Goal: Use online tool/utility: Utilize a website feature to perform a specific function

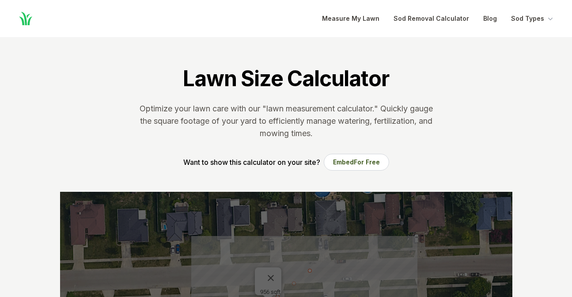
scroll to position [245, 0]
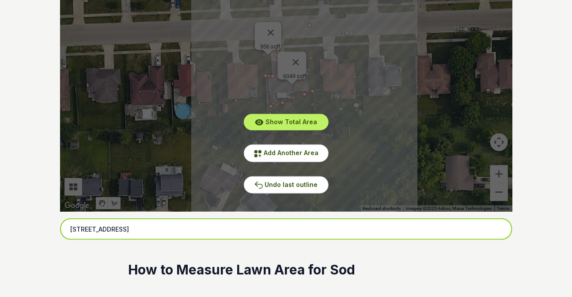
drag, startPoint x: 193, startPoint y: 228, endPoint x: 70, endPoint y: 221, distance: 122.6
click at [71, 221] on input "[STREET_ADDRESS]" at bounding box center [286, 229] width 453 height 22
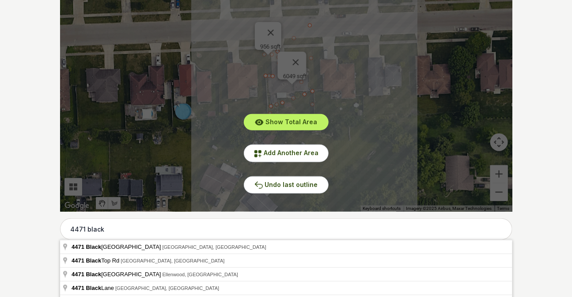
type input "[STREET_ADDRESS]"
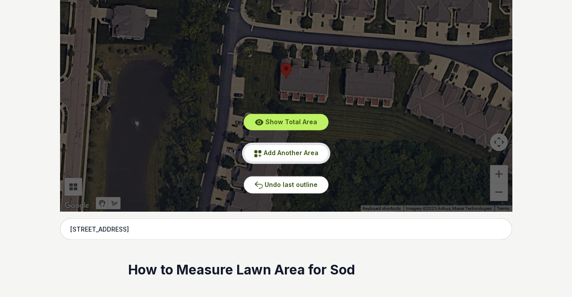
click at [265, 151] on span "Add Another Area" at bounding box center [291, 153] width 55 height 8
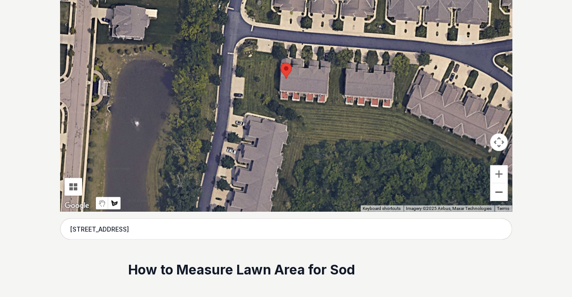
click at [500, 196] on button "Zoom out" at bounding box center [500, 192] width 18 height 18
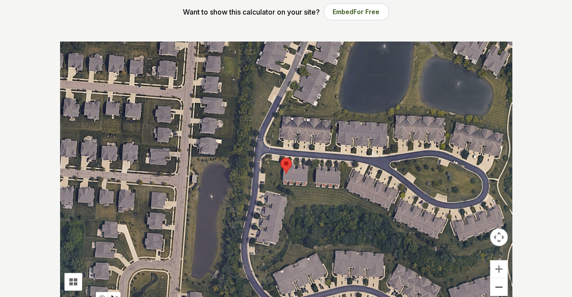
scroll to position [165, 0]
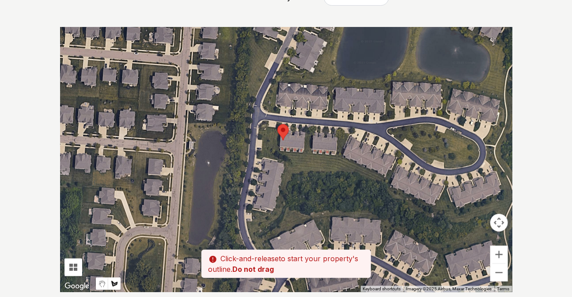
drag, startPoint x: 397, startPoint y: 134, endPoint x: 393, endPoint y: 114, distance: 21.2
click at [393, 114] on div at bounding box center [286, 159] width 453 height 265
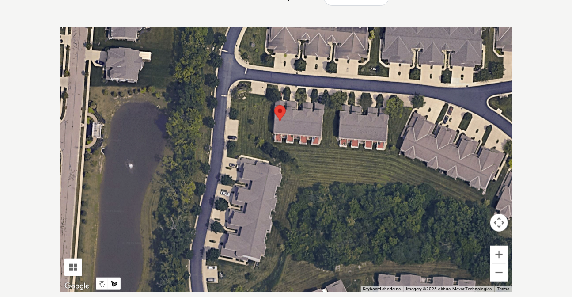
click at [234, 95] on div at bounding box center [286, 159] width 453 height 265
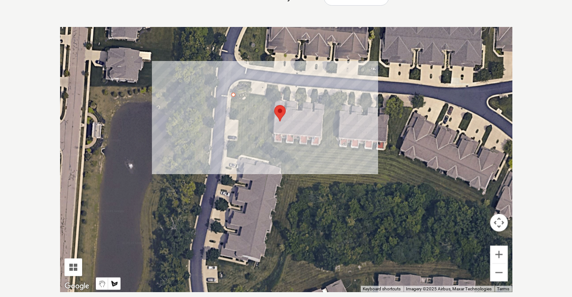
click at [266, 97] on div at bounding box center [286, 159] width 453 height 265
click at [266, 84] on div at bounding box center [286, 159] width 453 height 265
click at [277, 86] on div at bounding box center [286, 159] width 453 height 265
click at [271, 142] on div at bounding box center [286, 159] width 453 height 265
click at [323, 146] on div at bounding box center [286, 159] width 453 height 265
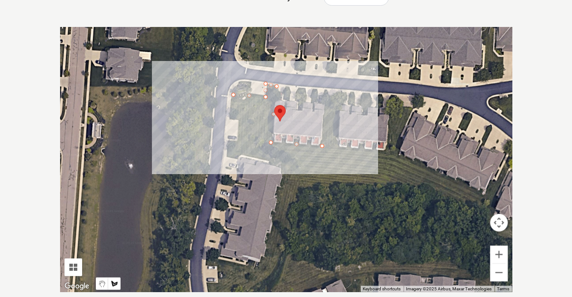
click at [326, 88] on div at bounding box center [286, 159] width 453 height 265
click at [338, 103] on div at bounding box center [286, 159] width 453 height 265
click at [336, 146] on div at bounding box center [286, 159] width 453 height 265
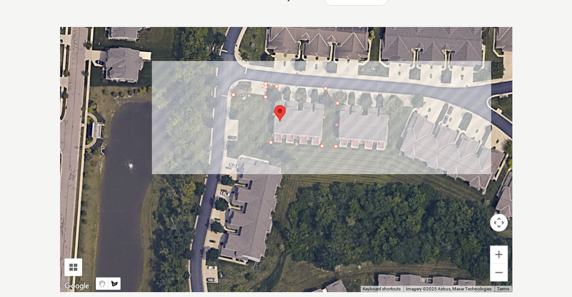
click at [384, 148] on div at bounding box center [286, 159] width 453 height 265
click at [393, 104] on div at bounding box center [286, 159] width 453 height 265
click at [415, 107] on div at bounding box center [286, 159] width 453 height 265
click at [397, 153] on div at bounding box center [286, 159] width 453 height 265
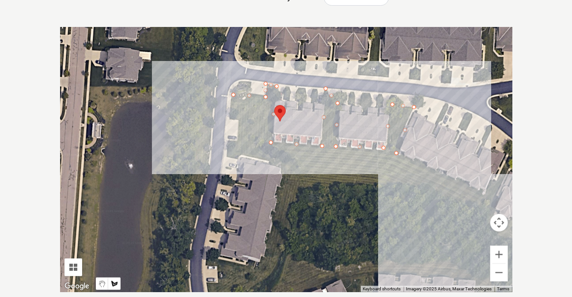
click at [487, 195] on div at bounding box center [286, 159] width 453 height 265
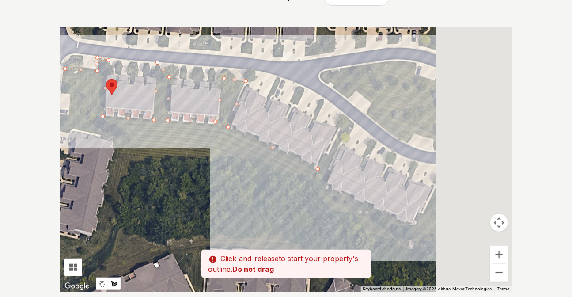
drag, startPoint x: 491, startPoint y: 176, endPoint x: 318, endPoint y: 150, distance: 175.1
click at [318, 150] on div at bounding box center [286, 159] width 453 height 265
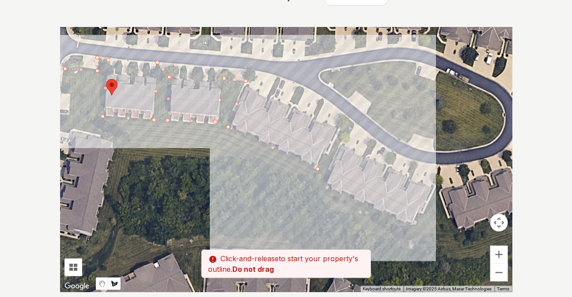
click at [346, 116] on div at bounding box center [286, 159] width 453 height 265
click at [352, 125] on div at bounding box center [286, 159] width 453 height 265
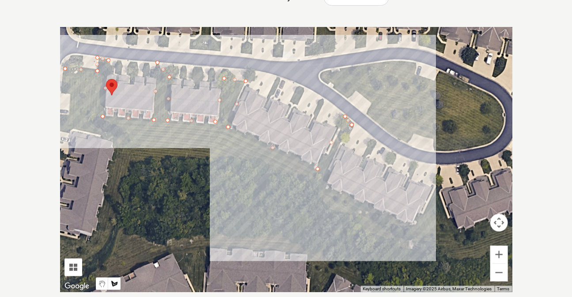
click at [326, 181] on div at bounding box center [286, 159] width 453 height 265
click at [415, 227] on div at bounding box center [286, 159] width 453 height 265
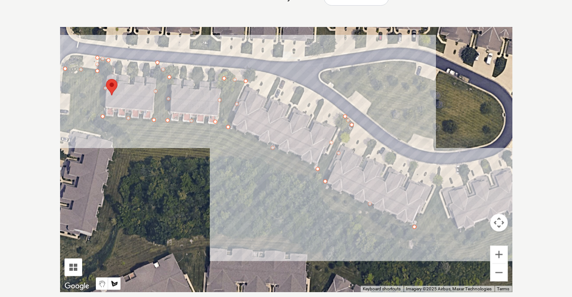
click at [440, 180] on div at bounding box center [286, 159] width 453 height 265
click at [461, 232] on div at bounding box center [286, 159] width 453 height 265
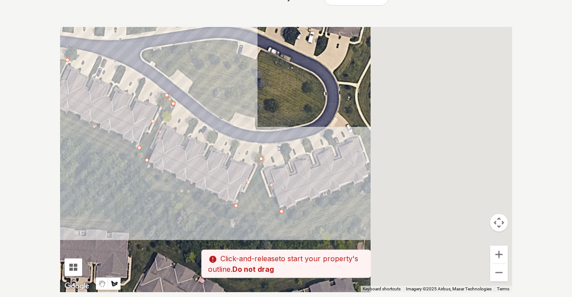
drag, startPoint x: 468, startPoint y: 229, endPoint x: 286, endPoint y: 206, distance: 183.9
click at [286, 206] on div at bounding box center [286, 159] width 453 height 265
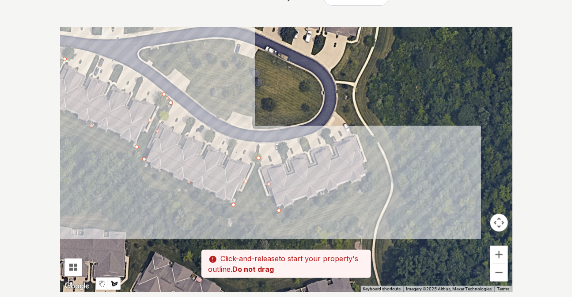
click at [369, 178] on div at bounding box center [286, 159] width 453 height 265
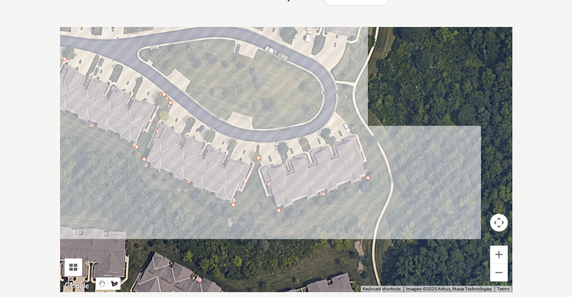
click at [357, 129] on div at bounding box center [286, 159] width 453 height 265
click at [336, 110] on div at bounding box center [286, 159] width 453 height 265
click at [321, 110] on div at bounding box center [286, 159] width 453 height 265
click at [308, 122] on div at bounding box center [286, 159] width 453 height 265
click at [255, 129] on div at bounding box center [286, 159] width 453 height 265
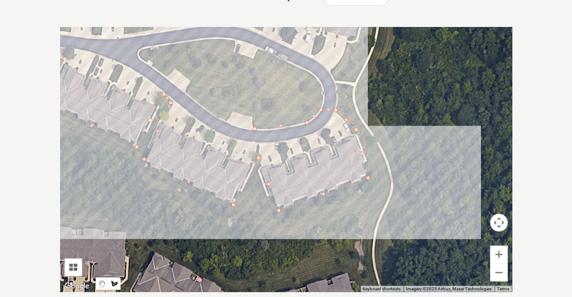
click at [251, 117] on div at bounding box center [286, 159] width 453 height 265
click at [231, 112] on div at bounding box center [286, 159] width 453 height 265
click at [225, 119] on div at bounding box center [286, 159] width 453 height 265
click at [187, 91] on div at bounding box center [286, 159] width 453 height 265
click at [190, 81] on div at bounding box center [286, 159] width 453 height 265
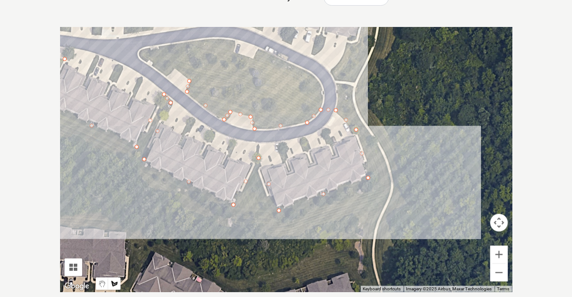
click at [172, 68] on div at bounding box center [286, 159] width 453 height 265
click at [164, 76] on div at bounding box center [286, 159] width 453 height 265
click at [139, 53] on div at bounding box center [286, 159] width 453 height 265
click at [193, 43] on div at bounding box center [286, 159] width 453 height 265
click at [234, 40] on div at bounding box center [286, 159] width 453 height 265
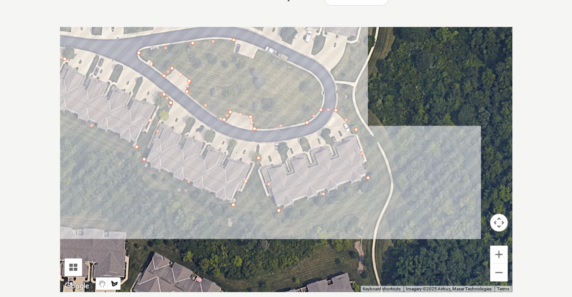
click at [233, 53] on div at bounding box center [286, 159] width 453 height 265
click at [254, 59] on div at bounding box center [286, 159] width 453 height 265
click at [260, 48] on div at bounding box center [286, 159] width 453 height 265
click at [292, 62] on div at bounding box center [286, 159] width 453 height 265
click at [316, 77] on div at bounding box center [286, 159] width 453 height 265
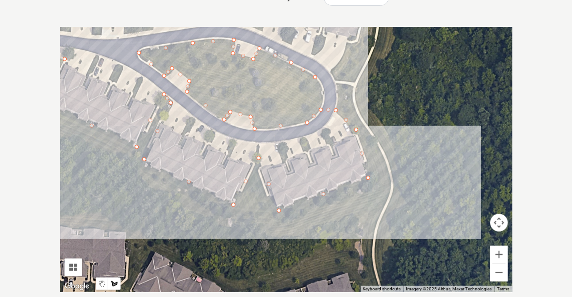
click at [323, 104] on div at bounding box center [286, 159] width 453 height 265
click at [341, 107] on div at bounding box center [286, 159] width 453 height 265
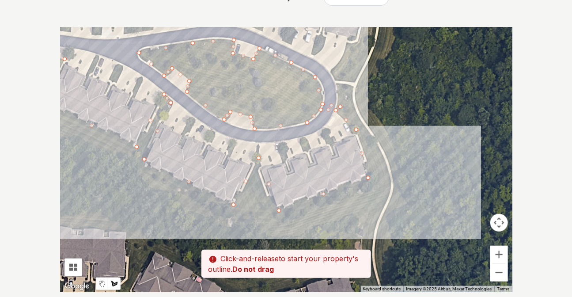
click at [332, 70] on div at bounding box center [286, 159] width 453 height 265
click at [351, 44] on div at bounding box center [286, 159] width 453 height 265
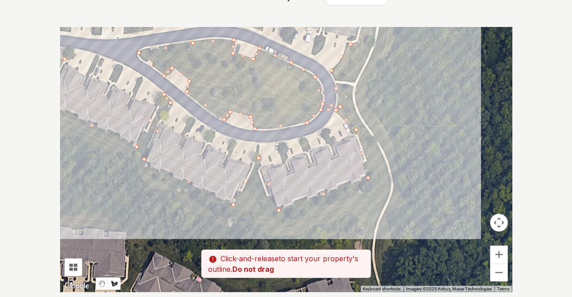
click at [363, 40] on div at bounding box center [286, 159] width 453 height 265
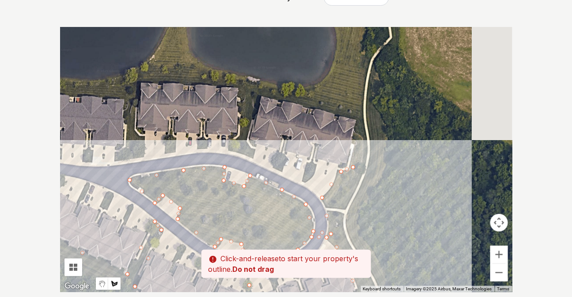
drag, startPoint x: 381, startPoint y: 33, endPoint x: 371, endPoint y: 163, distance: 130.7
click at [371, 163] on div at bounding box center [286, 159] width 453 height 265
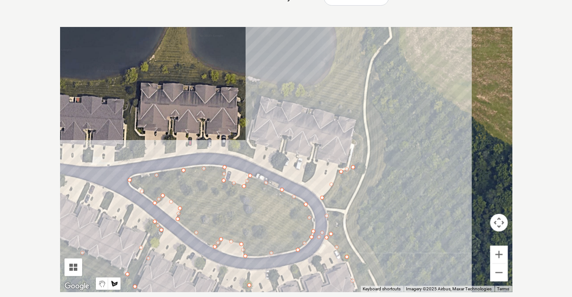
click at [358, 119] on div at bounding box center [286, 159] width 453 height 265
click at [260, 95] on div at bounding box center [286, 159] width 453 height 265
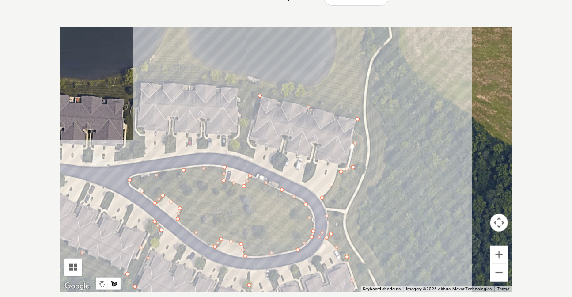
click at [244, 142] on div at bounding box center [286, 159] width 453 height 265
click at [256, 148] on div at bounding box center [286, 159] width 453 height 265
click at [253, 157] on div at bounding box center [286, 159] width 453 height 265
click at [230, 147] on div at bounding box center [286, 159] width 453 height 265
click at [242, 129] on div at bounding box center [286, 159] width 453 height 265
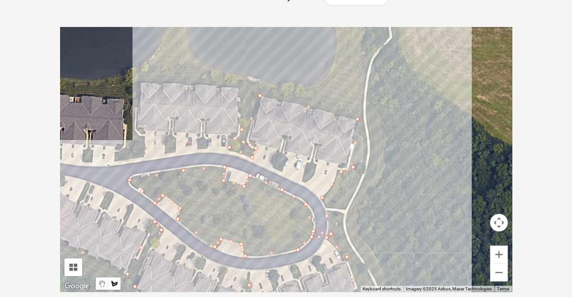
click at [240, 86] on div at bounding box center [286, 159] width 453 height 265
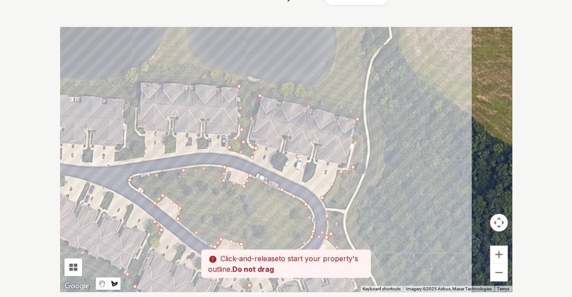
click at [140, 81] on div at bounding box center [286, 159] width 453 height 265
click at [137, 133] on div at bounding box center [286, 159] width 453 height 265
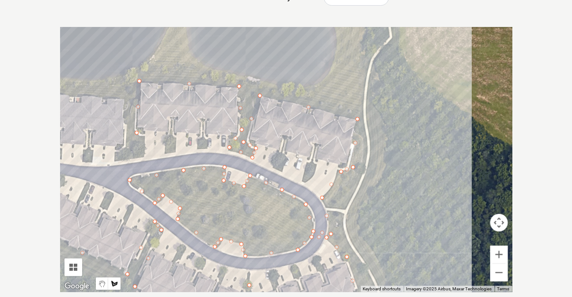
click at [141, 156] on div at bounding box center [286, 159] width 453 height 265
click at [118, 162] on div at bounding box center [286, 159] width 453 height 265
click at [128, 136] on div at bounding box center [286, 159] width 453 height 265
click at [124, 97] on div at bounding box center [286, 159] width 453 height 265
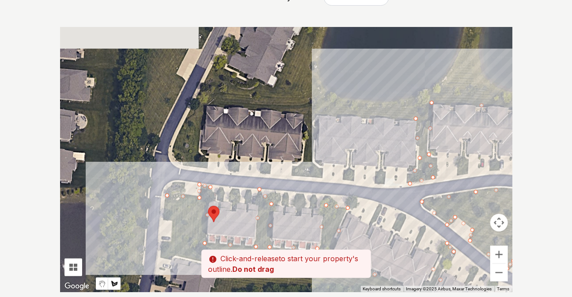
drag, startPoint x: 233, startPoint y: 133, endPoint x: 381, endPoint y: 132, distance: 148.1
click at [381, 132] on div at bounding box center [286, 159] width 453 height 265
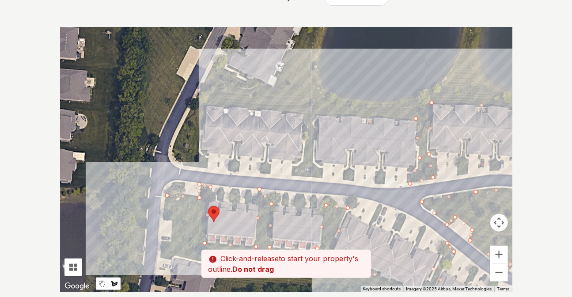
click at [316, 115] on div at bounding box center [286, 159] width 453 height 265
click at [313, 161] on div at bounding box center [286, 159] width 453 height 265
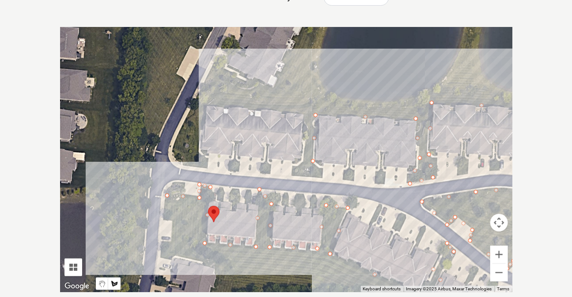
click at [320, 176] on div at bounding box center [286, 159] width 453 height 265
click at [296, 171] on div at bounding box center [286, 159] width 453 height 265
click at [307, 159] on div at bounding box center [286, 159] width 453 height 265
click at [306, 110] on div at bounding box center [286, 159] width 453 height 265
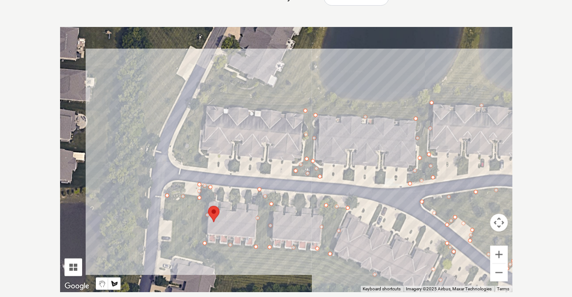
click at [205, 105] on div at bounding box center [286, 159] width 453 height 265
click at [199, 155] on div at bounding box center [286, 159] width 453 height 265
click at [205, 164] on div at bounding box center [286, 159] width 453 height 265
click at [186, 164] on div at bounding box center [286, 159] width 453 height 265
drag, startPoint x: 171, startPoint y: 148, endPoint x: 179, endPoint y: 133, distance: 16.6
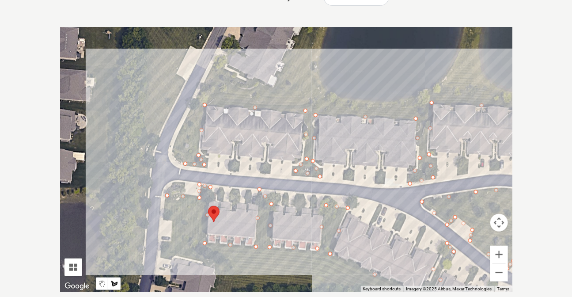
click at [171, 147] on div at bounding box center [286, 159] width 453 height 265
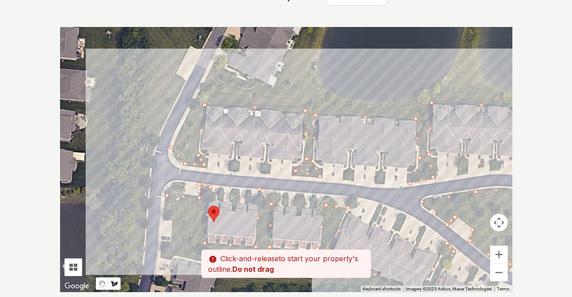
click at [206, 81] on div at bounding box center [286, 159] width 453 height 265
click at [216, 59] on div at bounding box center [286, 159] width 453 height 265
click at [267, 87] on div at bounding box center [286, 159] width 453 height 265
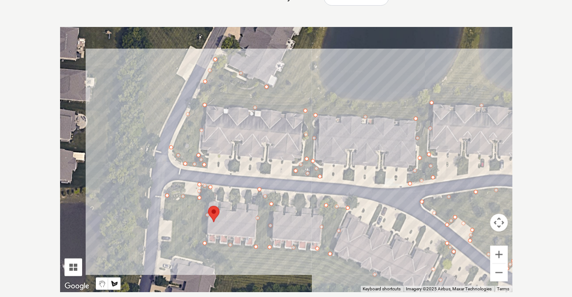
click at [277, 85] on div at bounding box center [286, 159] width 453 height 265
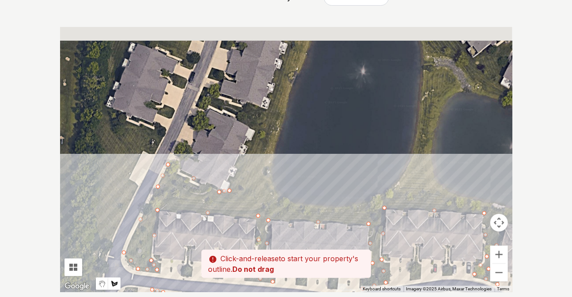
drag, startPoint x: 289, startPoint y: 58, endPoint x: 234, endPoint y: 180, distance: 133.7
click at [234, 180] on div at bounding box center [286, 159] width 453 height 265
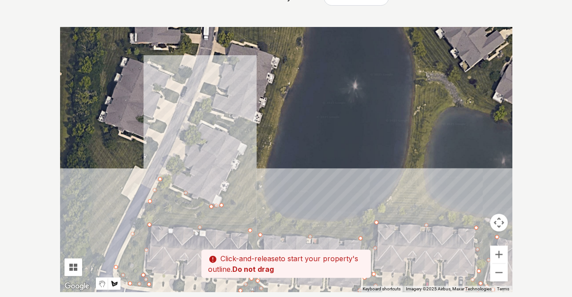
click at [249, 145] on div at bounding box center [286, 159] width 453 height 265
click at [198, 111] on div at bounding box center [286, 159] width 453 height 265
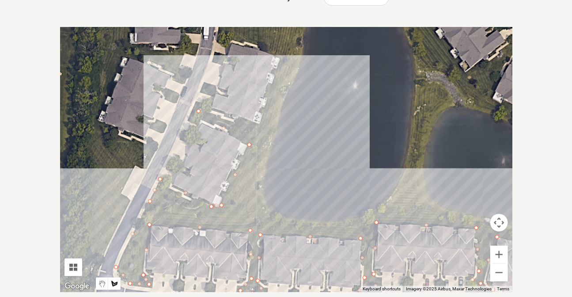
click at [263, 123] on div at bounding box center [286, 159] width 453 height 265
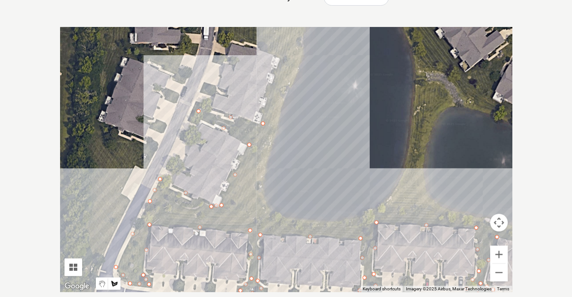
click at [278, 57] on div at bounding box center [286, 159] width 453 height 265
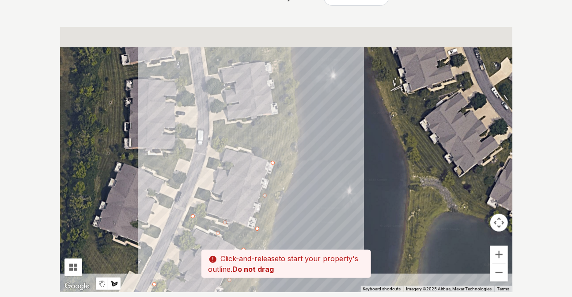
drag, startPoint x: 253, startPoint y: 86, endPoint x: 252, endPoint y: 164, distance: 78.7
click at [252, 164] on div at bounding box center [286, 159] width 453 height 265
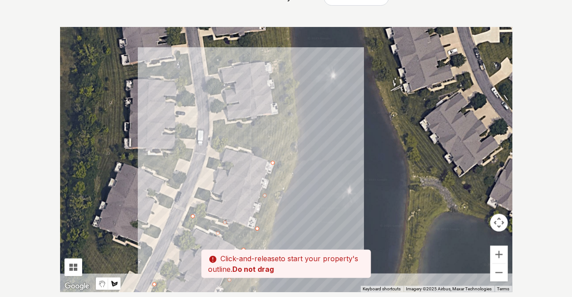
click at [212, 141] on div at bounding box center [286, 159] width 453 height 265
click at [215, 122] on div at bounding box center [286, 159] width 453 height 265
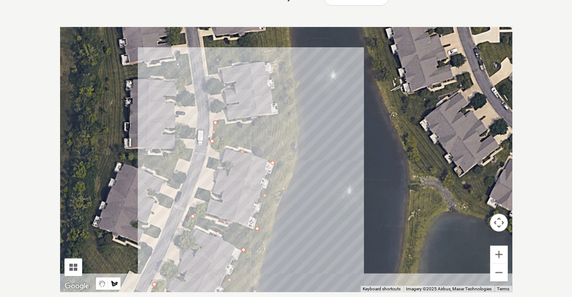
click at [280, 113] on div at bounding box center [286, 159] width 453 height 265
click at [266, 61] on div at bounding box center [286, 159] width 453 height 265
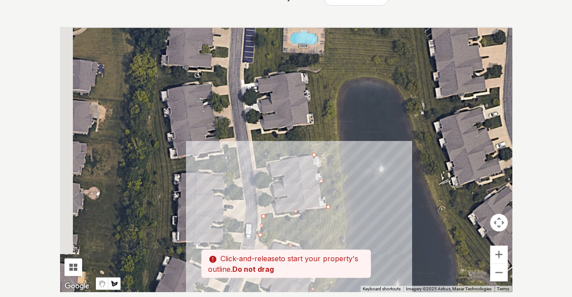
drag, startPoint x: 223, startPoint y: 68, endPoint x: 277, endPoint y: 176, distance: 121.4
click at [277, 176] on div at bounding box center [286, 159] width 453 height 265
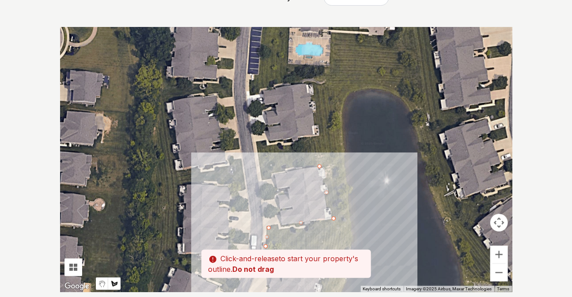
click at [263, 172] on div at bounding box center [286, 159] width 453 height 265
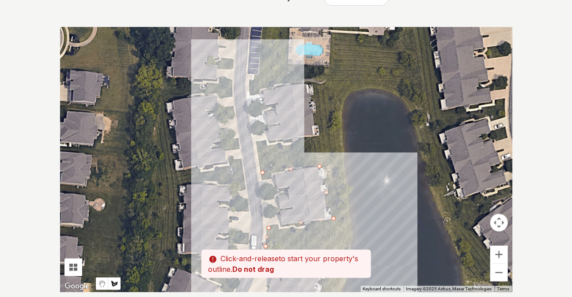
click at [258, 143] on div at bounding box center [286, 159] width 453 height 265
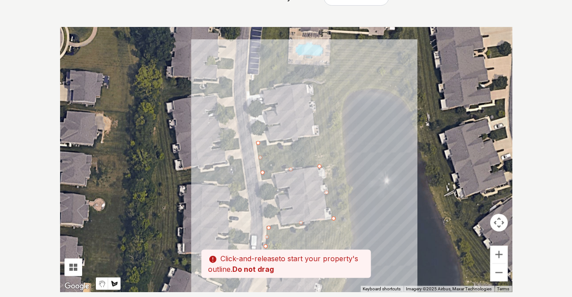
click at [320, 134] on div at bounding box center [286, 159] width 453 height 265
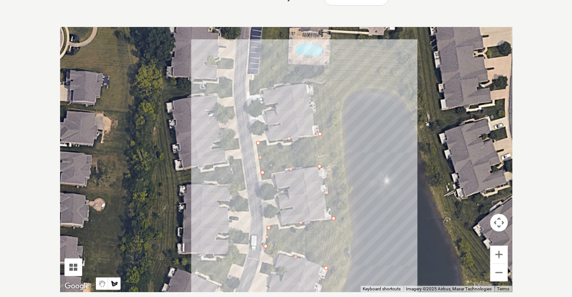
click at [310, 81] on div at bounding box center [286, 159] width 453 height 265
click at [327, 69] on div at bounding box center [286, 159] width 453 height 265
click at [296, 66] on div at bounding box center [286, 159] width 453 height 265
click at [248, 95] on div at bounding box center [286, 159] width 453 height 265
click at [260, 74] on div at bounding box center [286, 159] width 453 height 265
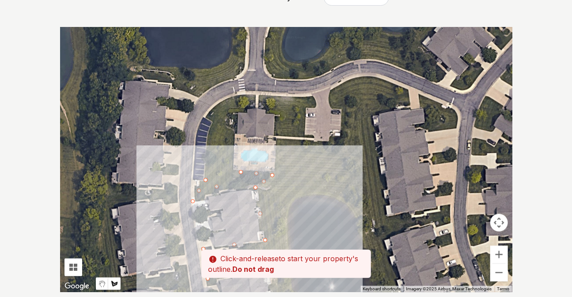
drag, startPoint x: 293, startPoint y: 57, endPoint x: 238, endPoint y: 165, distance: 121.4
click at [238, 165] on div at bounding box center [286, 159] width 453 height 265
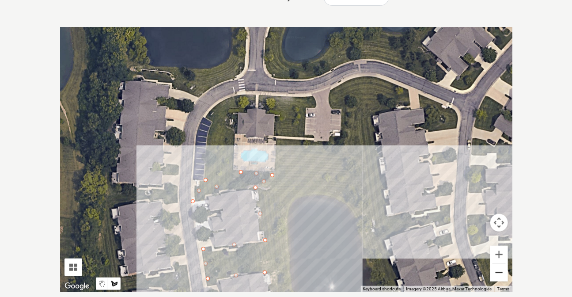
click at [497, 269] on button "Zoom out" at bounding box center [500, 273] width 18 height 18
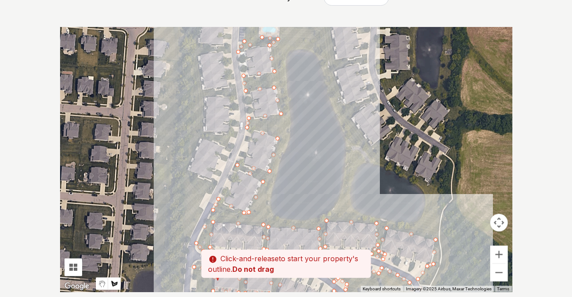
drag, startPoint x: 308, startPoint y: 225, endPoint x: 307, endPoint y: 89, distance: 135.7
click at [307, 89] on div at bounding box center [286, 159] width 453 height 265
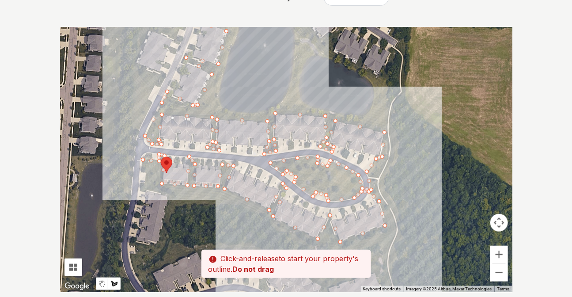
drag, startPoint x: 278, startPoint y: 161, endPoint x: 226, endPoint y: 53, distance: 120.2
click at [226, 53] on div at bounding box center [286, 159] width 453 height 265
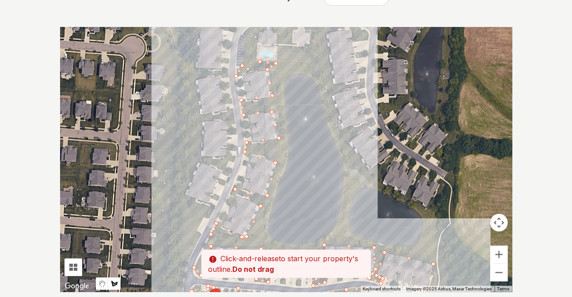
drag, startPoint x: 216, startPoint y: 81, endPoint x: 265, endPoint y: 213, distance: 141.4
click at [265, 213] on div at bounding box center [286, 159] width 453 height 265
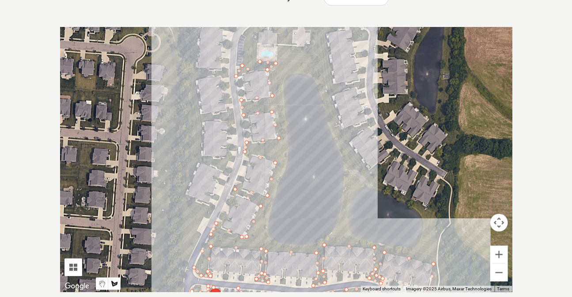
click at [252, 136] on div at bounding box center [286, 159] width 453 height 265
click at [243, 187] on div at bounding box center [286, 159] width 453 height 265
click at [221, 223] on div at bounding box center [286, 159] width 453 height 265
click at [252, 241] on div at bounding box center [286, 159] width 453 height 265
click at [285, 246] on div at bounding box center [286, 159] width 453 height 265
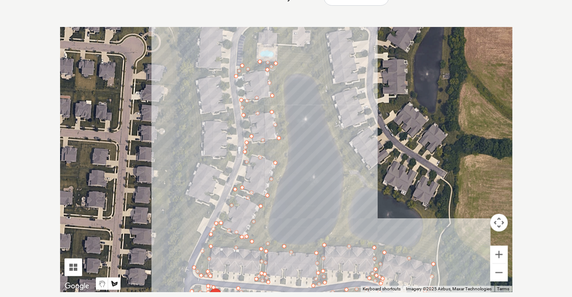
click at [309, 249] on div at bounding box center [286, 159] width 453 height 265
click at [331, 238] on div at bounding box center [286, 159] width 453 height 265
click at [385, 248] on div at bounding box center [286, 159] width 453 height 265
click at [433, 259] on div at bounding box center [286, 159] width 453 height 265
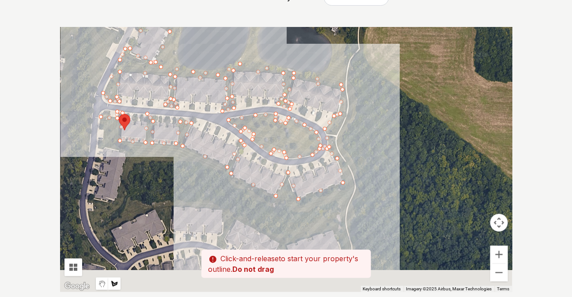
drag, startPoint x: 446, startPoint y: 261, endPoint x: 350, endPoint y: 83, distance: 201.5
click at [350, 83] on div at bounding box center [286, 159] width 453 height 265
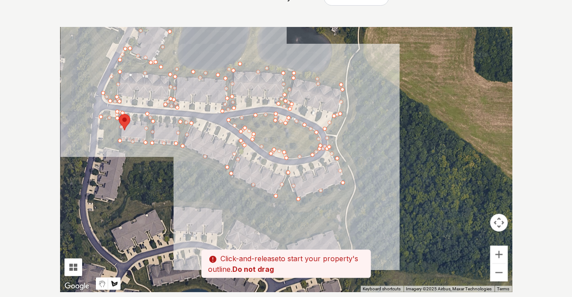
click at [354, 87] on div at bounding box center [286, 159] width 453 height 265
click at [355, 112] on div at bounding box center [286, 159] width 453 height 265
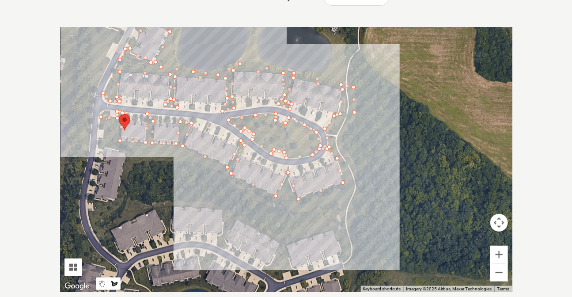
click at [343, 139] on div at bounding box center [286, 159] width 453 height 265
click at [349, 161] on div at bounding box center [286, 159] width 453 height 265
click at [358, 179] on div at bounding box center [286, 159] width 453 height 265
click at [357, 202] on div at bounding box center [286, 159] width 453 height 265
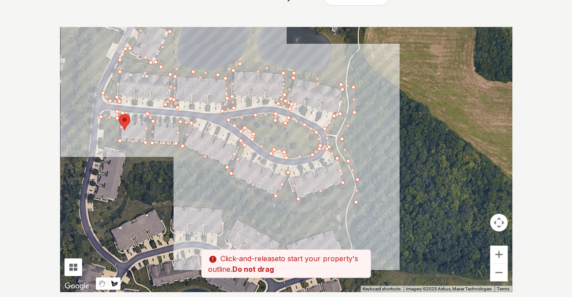
click at [350, 227] on div at bounding box center [286, 159] width 453 height 265
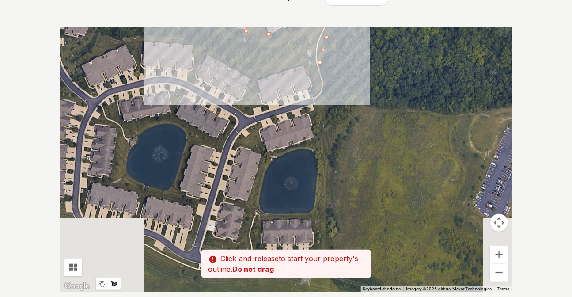
drag, startPoint x: 354, startPoint y: 241, endPoint x: 324, endPoint y: 75, distance: 169.0
click at [324, 75] on div at bounding box center [286, 159] width 453 height 265
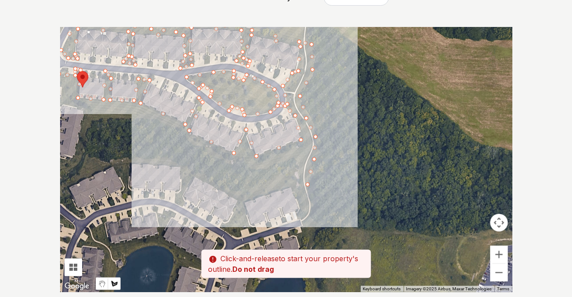
drag, startPoint x: 300, startPoint y: 63, endPoint x: 287, endPoint y: 187, distance: 125.2
click at [287, 187] on div at bounding box center [286, 159] width 453 height 265
click at [293, 159] on div at bounding box center [286, 159] width 453 height 265
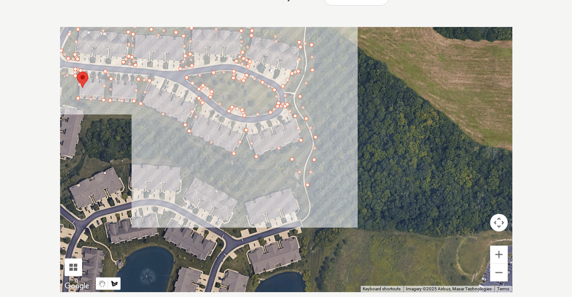
click at [249, 165] on div at bounding box center [286, 159] width 453 height 265
click at [197, 144] on div at bounding box center [286, 159] width 453 height 265
click at [164, 121] on div at bounding box center [286, 159] width 453 height 265
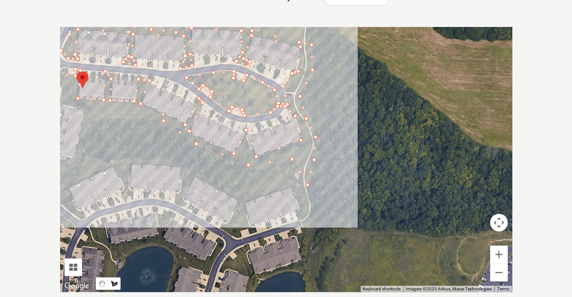
click at [90, 119] on div at bounding box center [286, 159] width 453 height 265
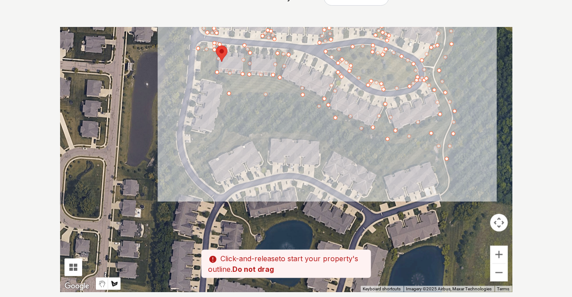
drag, startPoint x: 84, startPoint y: 140, endPoint x: 227, endPoint y: 116, distance: 145.2
click at [227, 114] on div at bounding box center [286, 159] width 453 height 265
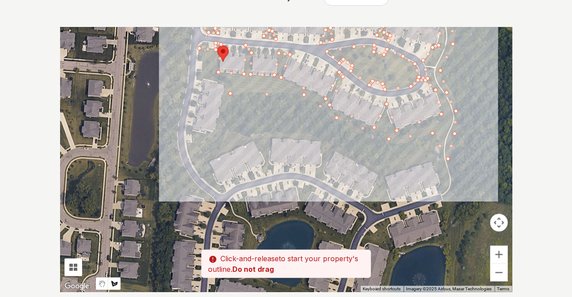
click at [226, 127] on div at bounding box center [286, 159] width 453 height 265
click at [245, 133] on div at bounding box center [286, 159] width 453 height 265
click at [286, 132] on div at bounding box center [286, 159] width 453 height 265
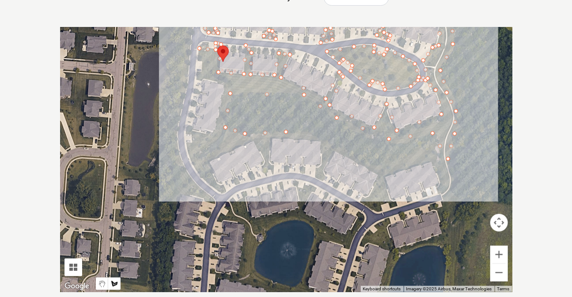
click at [314, 133] on div at bounding box center [286, 159] width 453 height 265
click at [354, 152] on div at bounding box center [286, 159] width 453 height 265
click at [380, 165] on div at bounding box center [286, 159] width 453 height 265
click at [417, 150] on div at bounding box center [286, 159] width 453 height 265
click at [442, 154] on div at bounding box center [286, 159] width 453 height 265
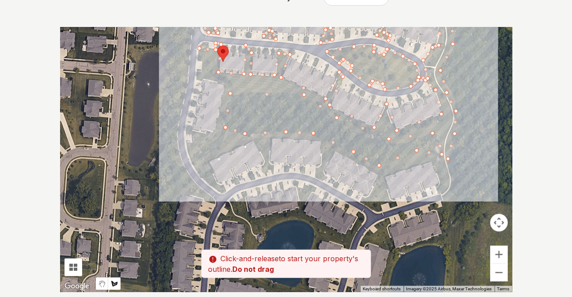
click at [450, 179] on div at bounding box center [286, 159] width 453 height 265
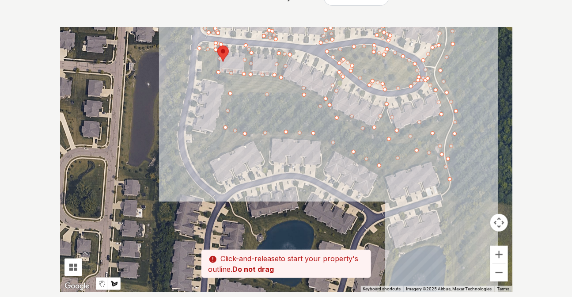
click at [442, 194] on div at bounding box center [286, 159] width 453 height 265
click at [434, 163] on div at bounding box center [286, 159] width 453 height 265
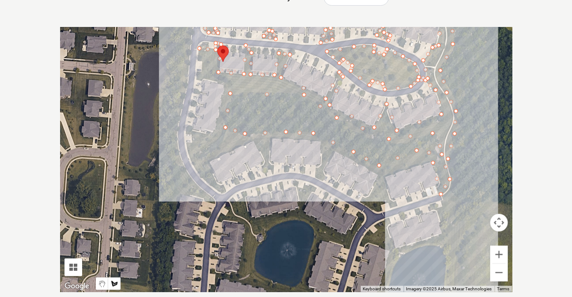
click at [385, 175] on div at bounding box center [286, 159] width 453 height 265
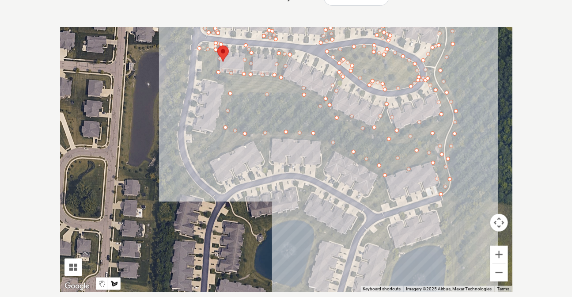
click at [395, 203] on div at bounding box center [286, 159] width 453 height 265
click at [377, 212] on div at bounding box center [286, 159] width 453 height 265
click at [362, 198] on div at bounding box center [286, 159] width 453 height 265
click at [377, 173] on div at bounding box center [286, 159] width 453 height 265
click at [335, 151] on div at bounding box center [286, 159] width 453 height 265
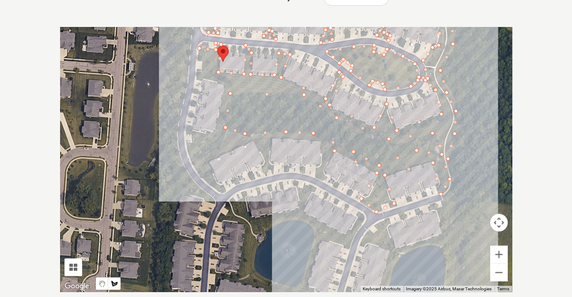
click at [323, 180] on div at bounding box center [286, 159] width 453 height 265
click at [319, 141] on div at bounding box center [286, 159] width 453 height 265
click at [270, 138] on div at bounding box center [286, 159] width 453 height 265
click at [271, 173] on div at bounding box center [286, 159] width 453 height 265
click at [254, 141] on div at bounding box center [286, 159] width 453 height 265
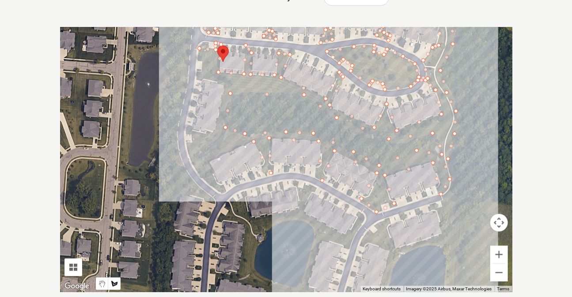
click at [207, 160] on div at bounding box center [286, 159] width 453 height 265
click at [221, 192] on div at bounding box center [286, 159] width 453 height 265
click at [191, 159] on div at bounding box center [286, 159] width 453 height 265
click at [193, 133] on div at bounding box center [286, 159] width 453 height 265
click at [217, 131] on div at bounding box center [286, 159] width 453 height 265
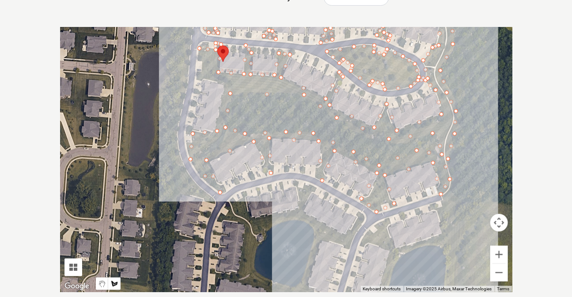
click at [226, 84] on div at bounding box center [286, 159] width 453 height 265
click at [195, 79] on div at bounding box center [286, 159] width 453 height 265
click at [199, 50] on div at bounding box center [286, 159] width 453 height 265
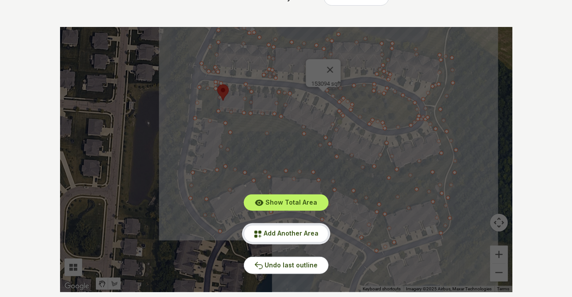
click at [291, 234] on span "Add Another Area" at bounding box center [291, 233] width 55 height 8
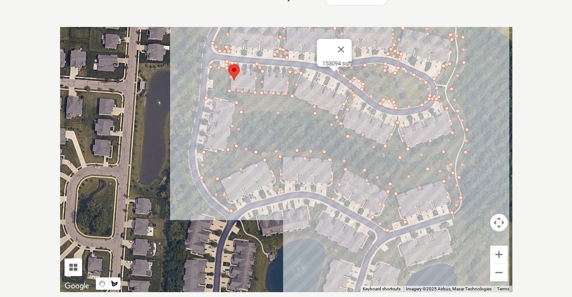
drag, startPoint x: 381, startPoint y: 83, endPoint x: 392, endPoint y: 67, distance: 19.4
click at [392, 67] on div at bounding box center [286, 159] width 453 height 265
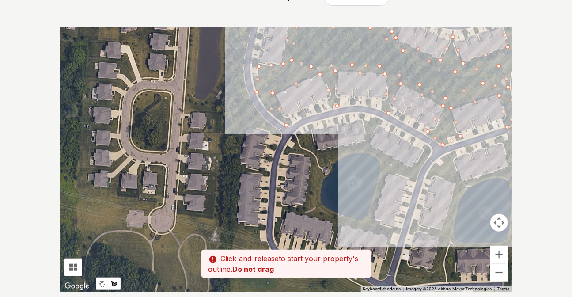
drag, startPoint x: 262, startPoint y: 136, endPoint x: 312, endPoint y: 38, distance: 109.7
click at [312, 38] on div at bounding box center [286, 159] width 453 height 265
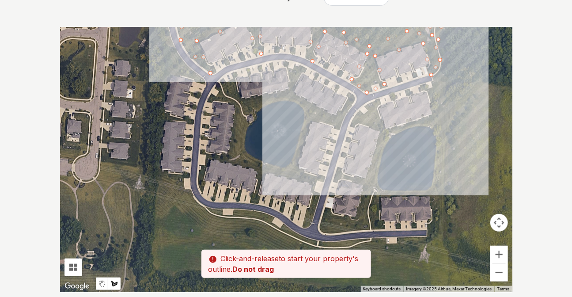
drag, startPoint x: 274, startPoint y: 129, endPoint x: 232, endPoint y: 105, distance: 48.5
click at [232, 105] on div at bounding box center [286, 159] width 453 height 265
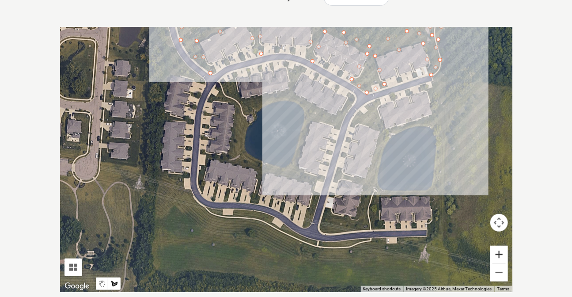
click at [495, 255] on button "Zoom in" at bounding box center [500, 255] width 18 height 18
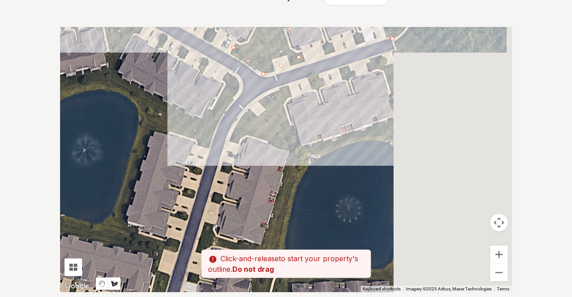
drag, startPoint x: 415, startPoint y: 148, endPoint x: 245, endPoint y: 190, distance: 175.5
click at [245, 190] on div at bounding box center [286, 159] width 453 height 265
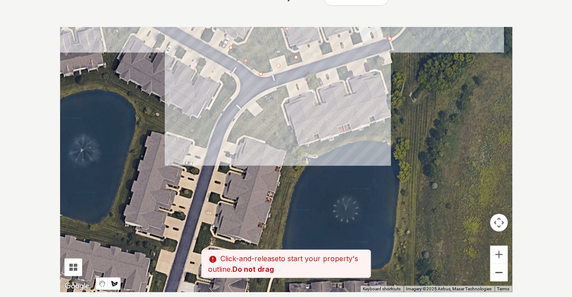
click at [497, 278] on button "Zoom out" at bounding box center [500, 273] width 18 height 18
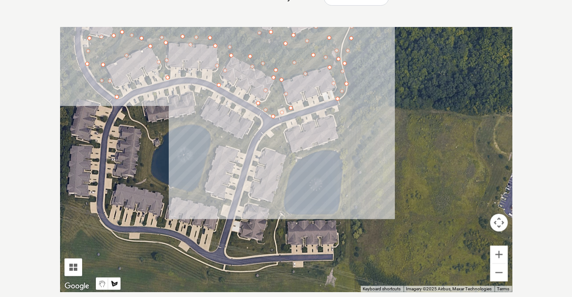
click at [342, 103] on div at bounding box center [286, 159] width 453 height 265
click at [348, 93] on div at bounding box center [286, 159] width 453 height 265
click at [358, 109] on div at bounding box center [286, 159] width 453 height 265
click at [352, 163] on div at bounding box center [286, 159] width 453 height 265
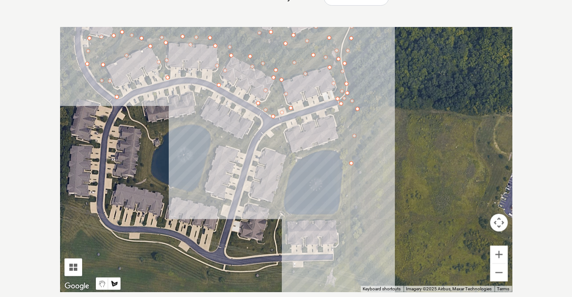
click at [349, 226] on div at bounding box center [286, 159] width 453 height 265
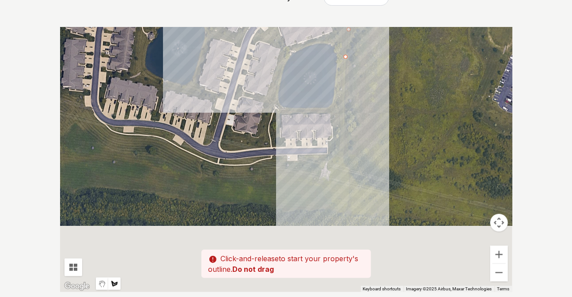
drag, startPoint x: 333, startPoint y: 174, endPoint x: 332, endPoint y: 122, distance: 52.6
click at [332, 122] on div at bounding box center [286, 159] width 453 height 265
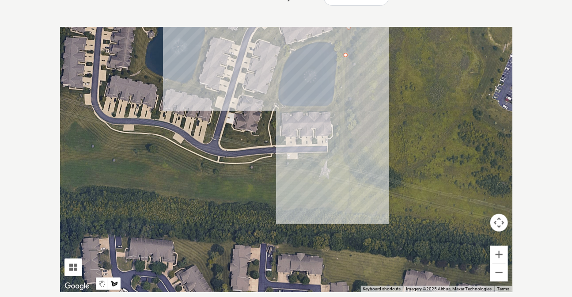
click at [341, 154] on div at bounding box center [286, 159] width 453 height 265
click at [337, 168] on div at bounding box center [286, 159] width 453 height 265
click at [293, 173] on div at bounding box center [286, 159] width 453 height 265
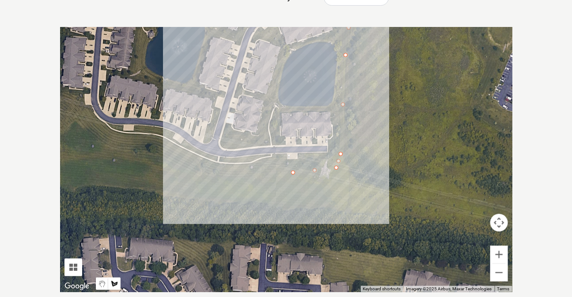
click at [216, 174] on div at bounding box center [286, 159] width 453 height 265
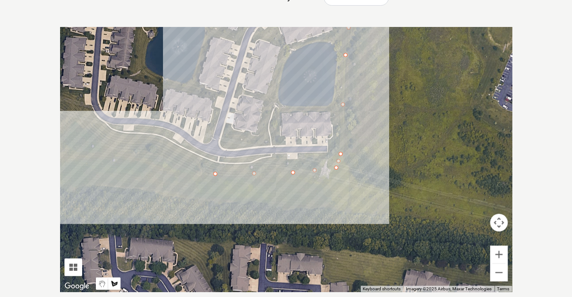
click at [169, 163] on div at bounding box center [286, 159] width 453 height 265
click at [152, 150] on div at bounding box center [286, 159] width 453 height 265
click at [114, 148] on div at bounding box center [286, 159] width 453 height 265
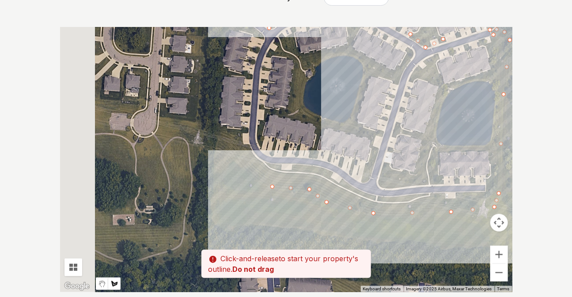
drag, startPoint x: 85, startPoint y: 130, endPoint x: 246, endPoint y: 172, distance: 166.2
click at [246, 172] on div at bounding box center [286, 159] width 453 height 265
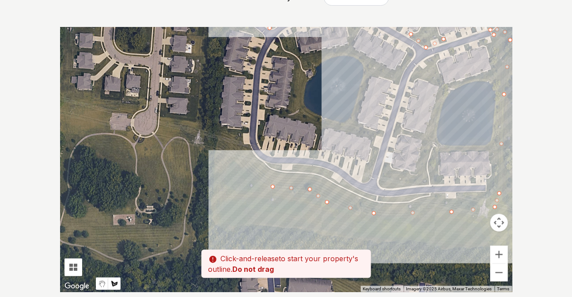
click at [235, 160] on div at bounding box center [286, 159] width 453 height 265
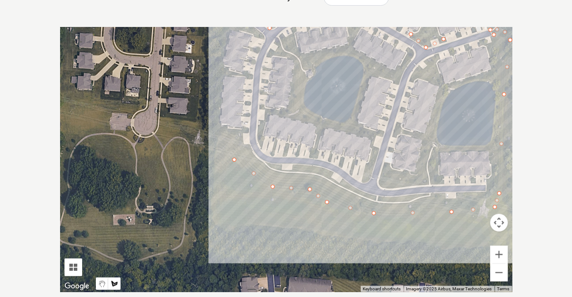
click at [217, 133] on div at bounding box center [286, 159] width 453 height 265
click at [243, 131] on div at bounding box center [286, 159] width 453 height 265
click at [243, 146] on div at bounding box center [286, 159] width 453 height 265
click at [262, 162] on div at bounding box center [286, 159] width 453 height 265
drag, startPoint x: 282, startPoint y: 166, endPoint x: 290, endPoint y: 165, distance: 8.4
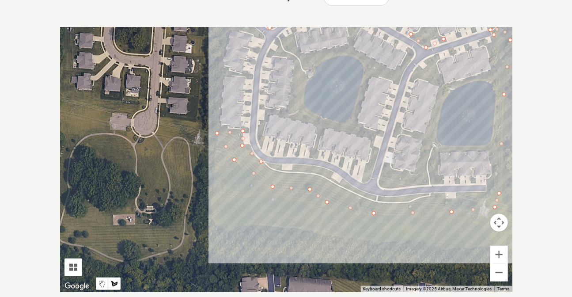
click at [282, 166] on div at bounding box center [286, 159] width 453 height 265
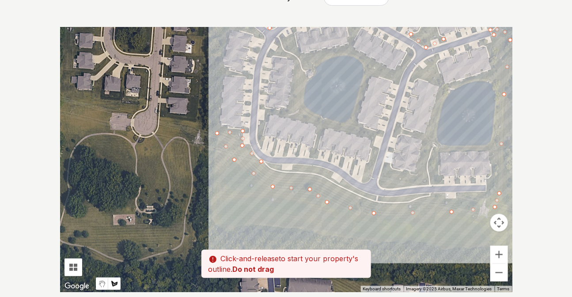
click at [316, 168] on div at bounding box center [286, 159] width 453 height 265
click at [339, 176] on div at bounding box center [286, 159] width 453 height 265
drag, startPoint x: 366, startPoint y: 196, endPoint x: 372, endPoint y: 196, distance: 5.8
click at [366, 196] on div at bounding box center [286, 159] width 453 height 265
drag, startPoint x: 411, startPoint y: 198, endPoint x: 442, endPoint y: 197, distance: 31.4
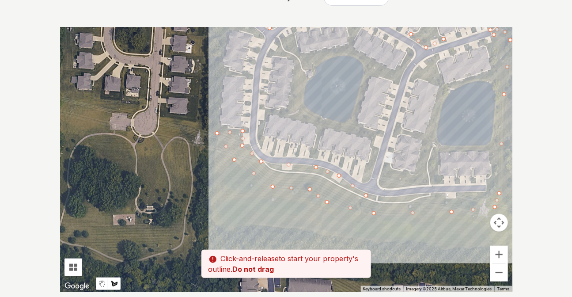
click at [411, 198] on div at bounding box center [286, 159] width 453 height 265
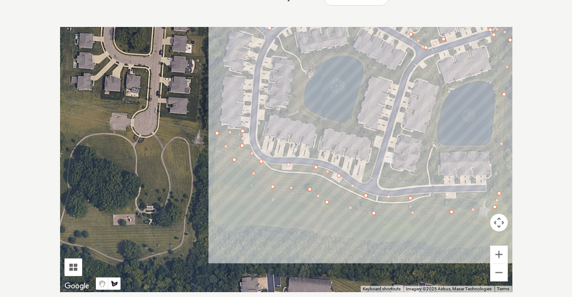
click at [487, 193] on div at bounding box center [286, 159] width 453 height 265
click at [491, 150] on div at bounding box center [286, 159] width 453 height 265
click at [438, 152] on div at bounding box center [286, 159] width 453 height 265
click at [438, 183] on div at bounding box center [286, 159] width 453 height 265
click at [381, 188] on div at bounding box center [286, 159] width 453 height 265
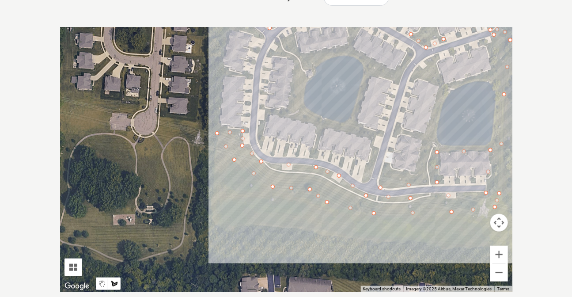
click at [386, 165] on div at bounding box center [286, 159] width 453 height 265
click at [418, 173] on div at bounding box center [286, 159] width 453 height 265
click at [421, 139] on div at bounding box center [286, 159] width 453 height 265
click at [395, 133] on div at bounding box center [286, 159] width 453 height 265
click at [397, 123] on div at bounding box center [286, 159] width 453 height 265
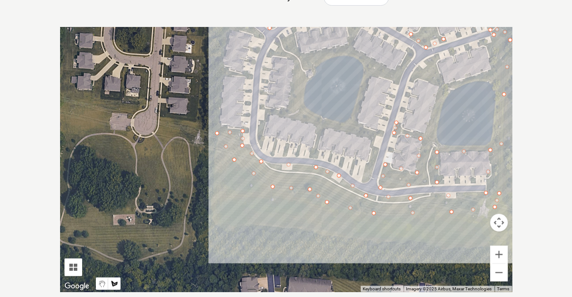
click at [408, 130] on div at bounding box center [286, 159] width 453 height 265
click at [427, 132] on div at bounding box center [286, 159] width 453 height 265
click at [439, 84] on div at bounding box center [286, 159] width 453 height 265
click at [410, 77] on div at bounding box center [286, 159] width 453 height 265
click at [436, 54] on div at bounding box center [286, 159] width 453 height 265
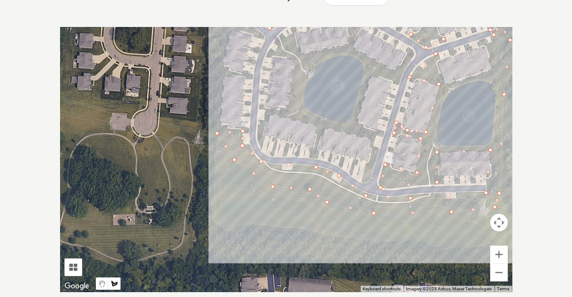
click at [447, 84] on div at bounding box center [286, 159] width 453 height 265
click at [491, 70] on div at bounding box center [286, 159] width 453 height 265
click at [488, 44] on div at bounding box center [286, 159] width 453 height 265
click at [495, 53] on div at bounding box center [286, 159] width 453 height 265
click at [492, 79] on div at bounding box center [286, 159] width 453 height 265
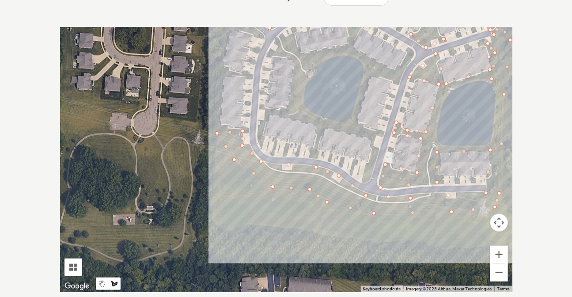
click at [466, 84] on div at bounding box center [286, 159] width 453 height 265
click at [443, 92] on div at bounding box center [286, 159] width 453 height 265
click at [432, 129] on div at bounding box center [286, 159] width 453 height 265
click at [437, 145] on div at bounding box center [286, 159] width 453 height 265
click at [455, 148] on div at bounding box center [286, 159] width 453 height 265
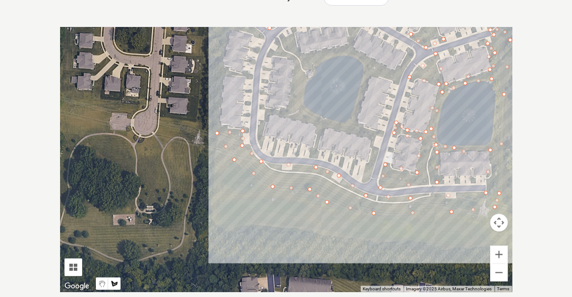
click at [492, 146] on div at bounding box center [286, 159] width 453 height 265
click at [499, 122] on div at bounding box center [286, 159] width 453 height 265
click at [499, 80] on div at bounding box center [286, 159] width 453 height 265
click at [501, 50] on div at bounding box center [286, 159] width 453 height 265
click at [495, 36] on div at bounding box center [286, 159] width 453 height 265
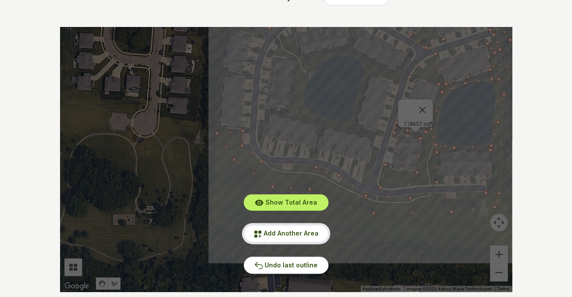
click at [279, 233] on span "Add Another Area" at bounding box center [291, 233] width 55 height 8
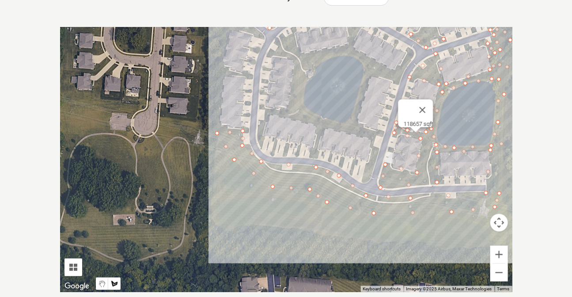
click at [366, 181] on div at bounding box center [286, 159] width 453 height 265
click at [373, 171] on div at bounding box center [286, 159] width 453 height 265
click at [380, 148] on div at bounding box center [286, 159] width 453 height 265
click at [376, 131] on div at bounding box center [286, 159] width 453 height 265
click at [357, 120] on div at bounding box center [286, 159] width 453 height 265
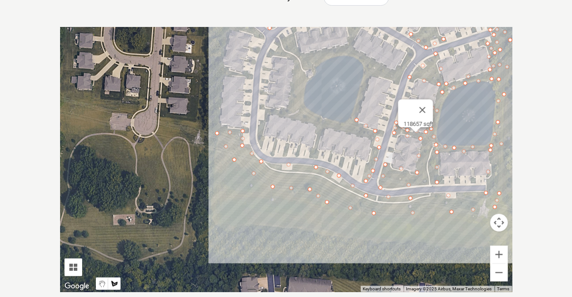
click at [373, 74] on div at bounding box center [286, 159] width 453 height 265
click at [398, 83] on div at bounding box center [286, 159] width 453 height 265
click at [415, 51] on div at bounding box center [286, 159] width 453 height 265
click at [393, 71] on div at bounding box center [286, 159] width 453 height 265
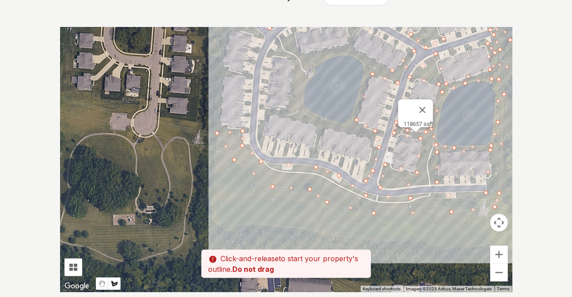
drag, startPoint x: 353, startPoint y: 45, endPoint x: 363, endPoint y: 81, distance: 37.1
click at [368, 97] on div at bounding box center [286, 159] width 453 height 265
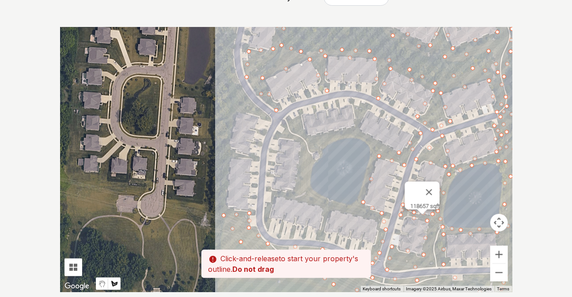
drag, startPoint x: 356, startPoint y: 45, endPoint x: 363, endPoint y: 128, distance: 83.4
click at [363, 128] on div at bounding box center [286, 159] width 453 height 265
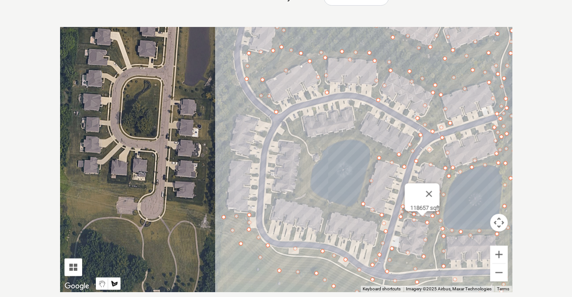
click at [359, 130] on div at bounding box center [286, 159] width 453 height 265
click at [369, 106] on div at bounding box center [286, 159] width 453 height 265
click at [353, 106] on div at bounding box center [286, 159] width 453 height 265
click at [354, 129] on div at bounding box center [286, 159] width 453 height 265
click at [309, 137] on div at bounding box center [286, 159] width 453 height 265
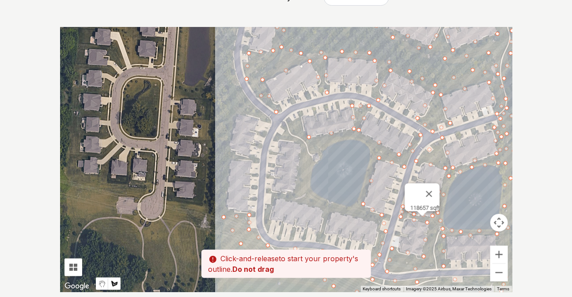
click at [300, 117] on div at bounding box center [286, 159] width 453 height 265
click at [278, 138] on div at bounding box center [286, 159] width 453 height 265
click at [303, 144] on div at bounding box center [286, 159] width 453 height 265
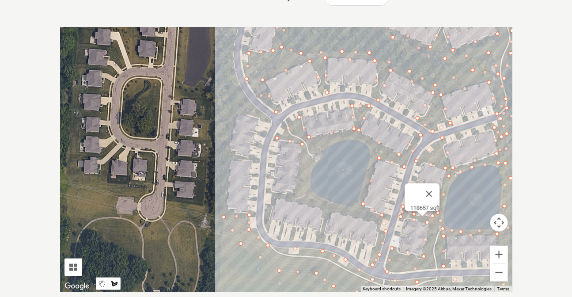
click at [296, 190] on div at bounding box center [286, 159] width 453 height 265
click at [273, 194] on div at bounding box center [286, 159] width 453 height 265
click at [264, 207] on div at bounding box center [286, 159] width 453 height 265
click at [267, 231] on div at bounding box center [286, 159] width 453 height 265
click at [275, 198] on div at bounding box center [286, 159] width 453 height 265
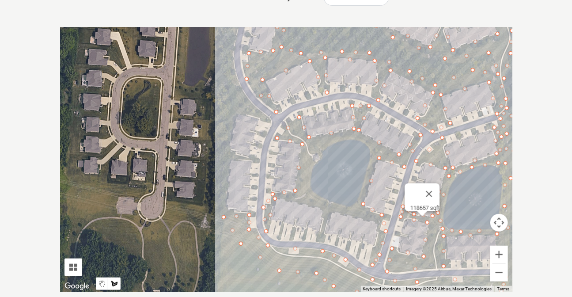
click at [324, 209] on div at bounding box center [286, 159] width 453 height 265
click at [316, 241] on div at bounding box center [286, 159] width 453 height 265
click at [325, 241] on div at bounding box center [286, 159] width 453 height 265
click at [334, 211] on div at bounding box center [286, 159] width 453 height 265
click at [377, 225] on div at bounding box center [286, 159] width 453 height 265
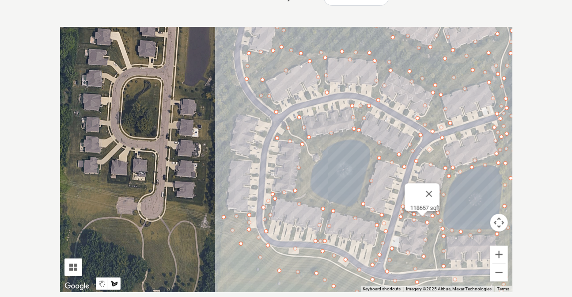
click at [358, 209] on div at bounding box center [286, 159] width 453 height 265
click at [328, 205] on div at bounding box center [286, 159] width 453 height 265
click at [308, 192] on div at bounding box center [286, 159] width 453 height 265
click at [308, 170] on div at bounding box center [286, 159] width 453 height 265
click at [315, 152] on div at bounding box center [286, 159] width 453 height 265
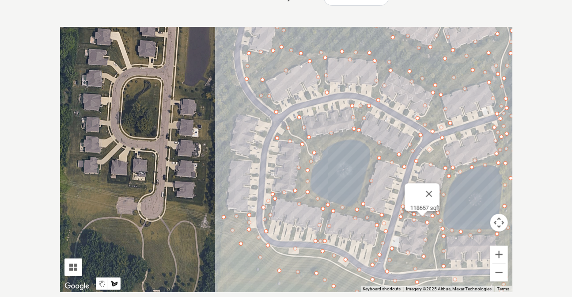
click at [331, 138] on div at bounding box center [286, 159] width 453 height 265
click at [355, 135] on div at bounding box center [286, 159] width 453 height 265
click at [367, 138] on div at bounding box center [286, 159] width 453 height 265
click at [376, 149] on div at bounding box center [286, 159] width 453 height 265
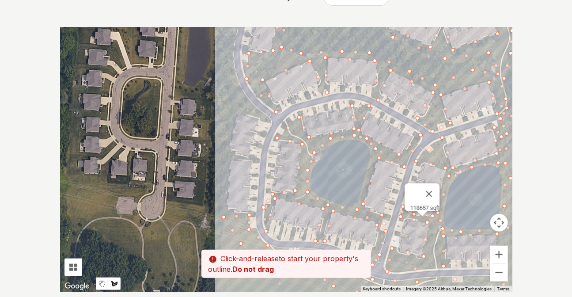
click at [369, 171] on div at bounding box center [286, 159] width 453 height 265
click at [358, 205] on div at bounding box center [286, 159] width 453 height 265
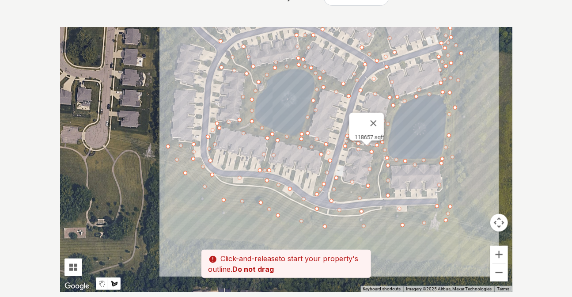
drag, startPoint x: 367, startPoint y: 210, endPoint x: 310, endPoint y: 139, distance: 91.3
click at [310, 139] on div at bounding box center [286, 159] width 453 height 265
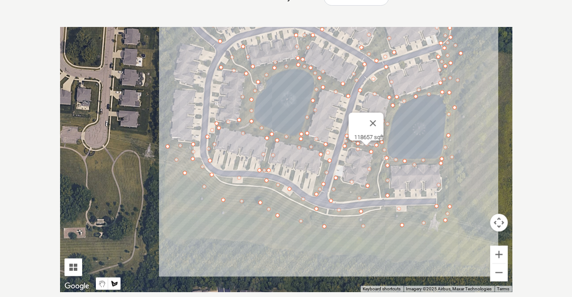
click at [323, 152] on div at bounding box center [286, 159] width 453 height 265
click at [324, 165] on div at bounding box center [286, 159] width 453 height 265
click at [312, 191] on div at bounding box center [286, 159] width 453 height 265
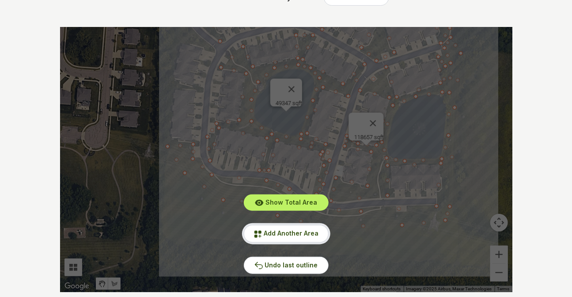
click at [288, 235] on span "Add Another Area" at bounding box center [291, 233] width 55 height 8
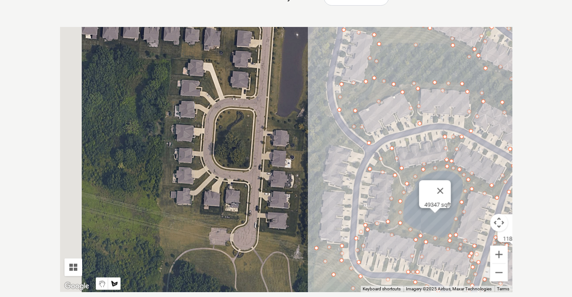
drag, startPoint x: 257, startPoint y: 128, endPoint x: 406, endPoint y: 231, distance: 181.2
click at [406, 231] on div at bounding box center [286, 159] width 453 height 265
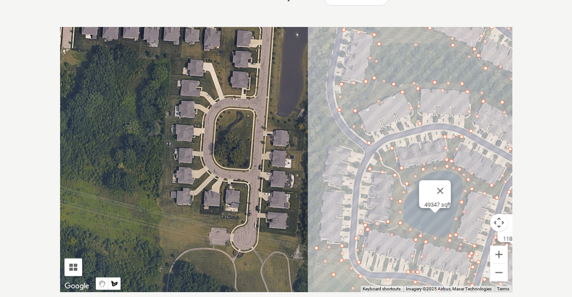
click at [362, 152] on div at bounding box center [286, 159] width 453 height 265
click at [346, 134] on div at bounding box center [286, 159] width 453 height 265
click at [331, 113] on div at bounding box center [286, 159] width 453 height 265
click at [327, 84] on div at bounding box center [286, 159] width 453 height 265
click at [331, 48] on div at bounding box center [286, 159] width 453 height 265
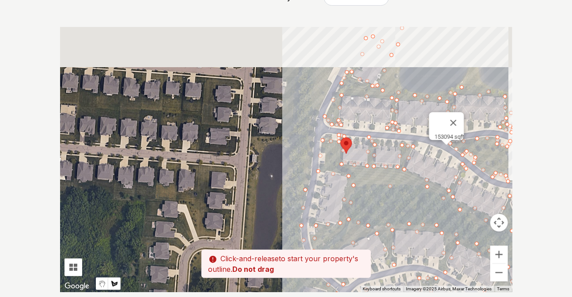
drag, startPoint x: 327, startPoint y: 45, endPoint x: 301, endPoint y: 189, distance: 146.5
click at [301, 189] on div at bounding box center [286, 159] width 453 height 265
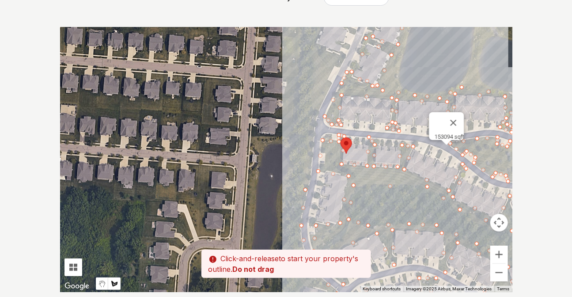
click at [315, 129] on div at bounding box center [286, 159] width 453 height 265
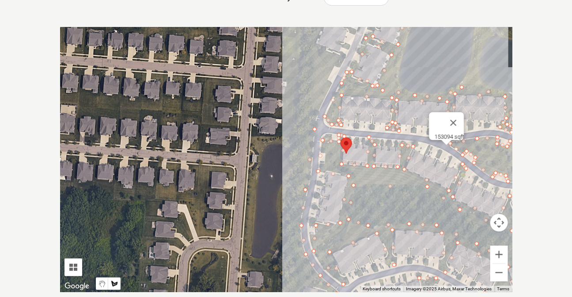
click at [321, 100] on div at bounding box center [286, 159] width 453 height 265
click at [339, 69] on div at bounding box center [286, 159] width 453 height 265
click at [314, 69] on div at bounding box center [286, 159] width 453 height 265
click at [312, 109] on div at bounding box center [286, 159] width 453 height 265
click at [309, 144] on div at bounding box center [286, 159] width 453 height 265
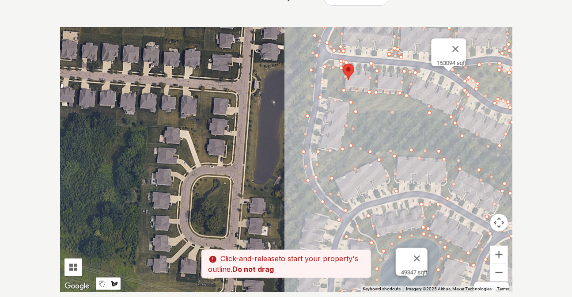
drag, startPoint x: 298, startPoint y: 188, endPoint x: 303, endPoint y: 114, distance: 73.9
click at [303, 114] on div at bounding box center [286, 159] width 453 height 265
click at [301, 139] on div at bounding box center [286, 159] width 453 height 265
click at [299, 179] on div at bounding box center [286, 159] width 453 height 265
click at [296, 236] on div at bounding box center [286, 159] width 453 height 265
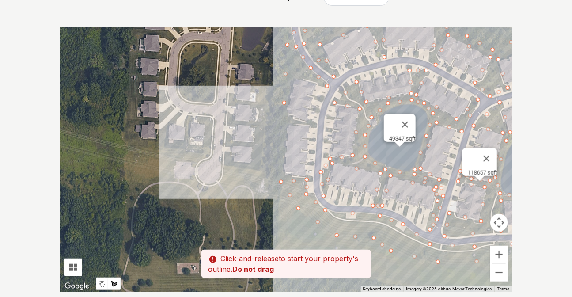
drag, startPoint x: 284, startPoint y: 248, endPoint x: 274, endPoint y: 114, distance: 134.7
click at [274, 114] on div at bounding box center [286, 159] width 453 height 265
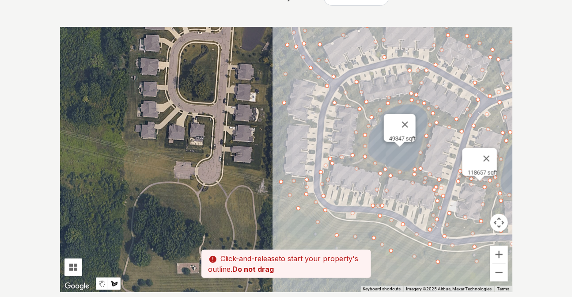
click at [280, 173] on div at bounding box center [286, 159] width 453 height 265
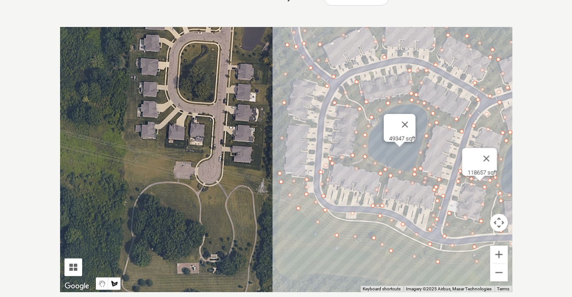
click at [288, 122] on div at bounding box center [286, 159] width 453 height 265
click at [302, 122] on div at bounding box center [286, 159] width 453 height 265
drag, startPoint x: 287, startPoint y: 108, endPoint x: 291, endPoint y: 102, distance: 6.7
click at [288, 108] on div at bounding box center [286, 159] width 453 height 265
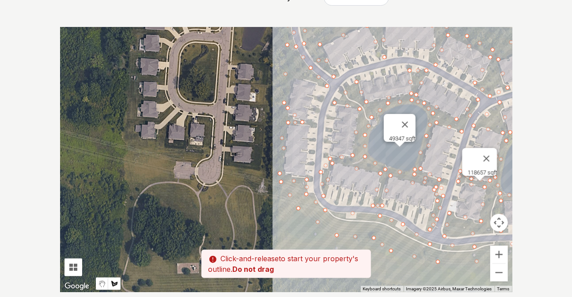
click at [296, 75] on div at bounding box center [286, 159] width 453 height 265
click at [326, 87] on div at bounding box center [286, 159] width 453 height 265
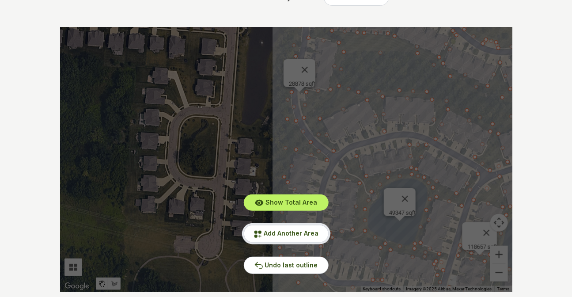
click at [302, 237] on button "Add Another Area" at bounding box center [286, 233] width 85 height 17
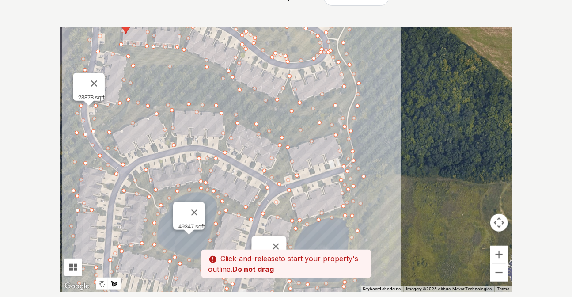
drag, startPoint x: 450, startPoint y: 142, endPoint x: 315, endPoint y: 150, distance: 135.5
click at [236, 156] on div at bounding box center [286, 159] width 453 height 265
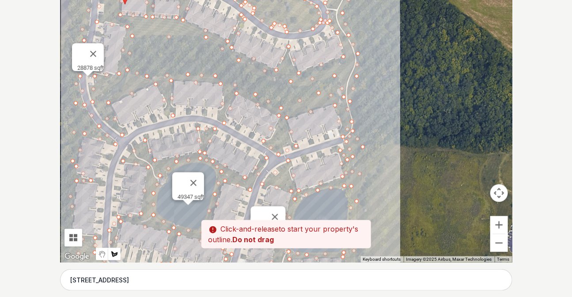
scroll to position [205, 0]
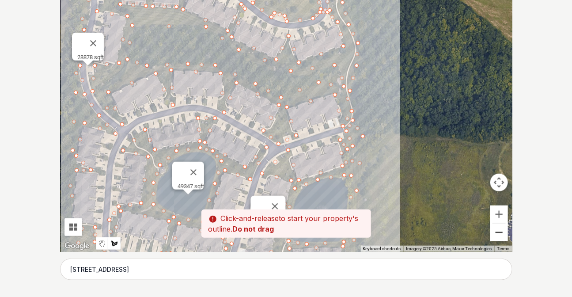
click at [502, 234] on button "Zoom out" at bounding box center [500, 233] width 18 height 18
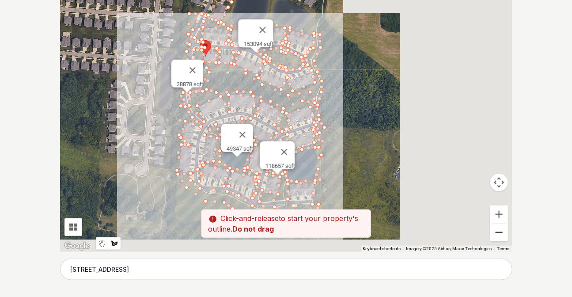
scroll to position [84, 0]
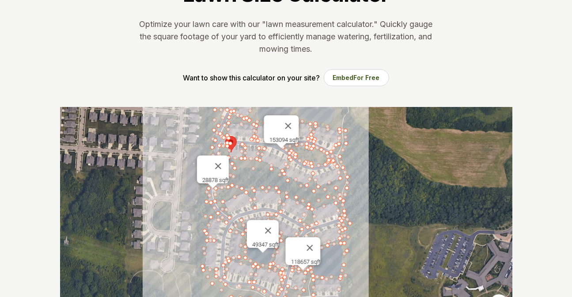
drag, startPoint x: 308, startPoint y: 222, endPoint x: 333, endPoint y: 196, distance: 36.6
click at [333, 196] on div at bounding box center [286, 239] width 453 height 265
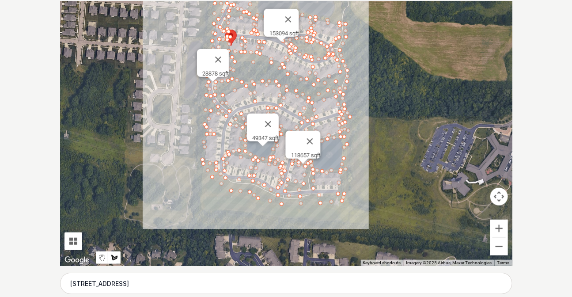
scroll to position [205, 0]
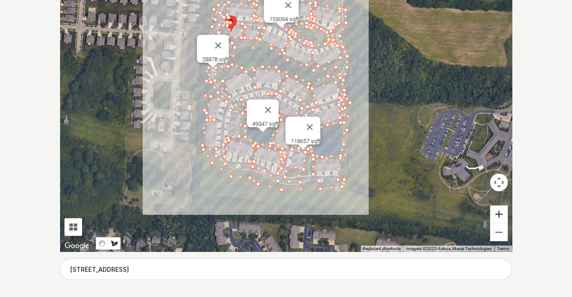
click at [501, 213] on button "Zoom in" at bounding box center [500, 215] width 18 height 18
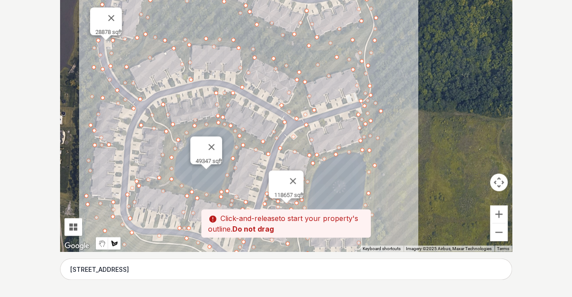
drag, startPoint x: 423, startPoint y: 88, endPoint x: 389, endPoint y: 116, distance: 44.3
click at [389, 116] on div at bounding box center [286, 119] width 453 height 265
click at [497, 235] on button "Zoom out" at bounding box center [500, 233] width 18 height 18
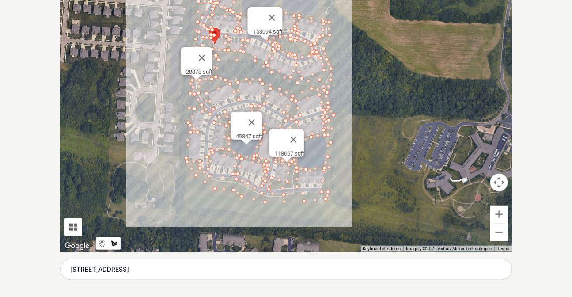
drag, startPoint x: 187, startPoint y: 169, endPoint x: 187, endPoint y: 176, distance: 7.5
click at [187, 169] on div at bounding box center [286, 119] width 453 height 265
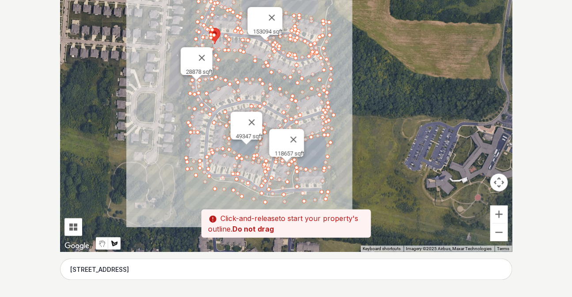
click at [187, 207] on div at bounding box center [286, 119] width 453 height 265
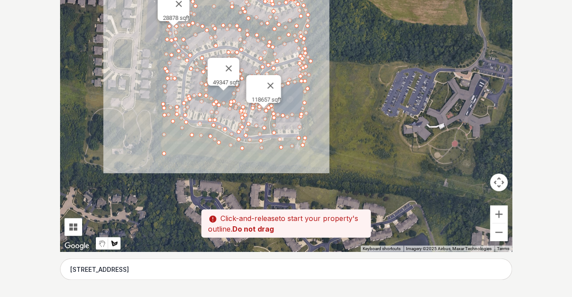
drag, startPoint x: 197, startPoint y: 206, endPoint x: 173, endPoint y: 150, distance: 60.6
click at [173, 150] on div at bounding box center [286, 119] width 453 height 265
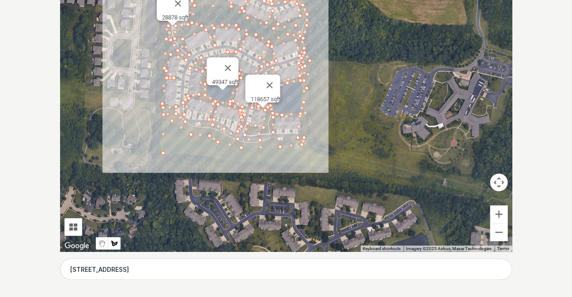
click at [193, 153] on div at bounding box center [286, 119] width 453 height 265
click at [302, 164] on div at bounding box center [286, 119] width 453 height 265
click at [301, 148] on div at bounding box center [286, 119] width 453 height 265
click at [252, 150] on div at bounding box center [286, 119] width 453 height 265
click at [222, 147] on div at bounding box center [286, 119] width 453 height 265
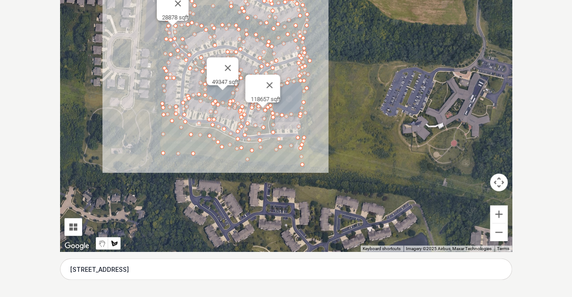
click at [208, 138] on div at bounding box center [286, 119] width 453 height 265
click at [188, 137] on div at bounding box center [286, 119] width 453 height 265
click at [164, 117] on div at bounding box center [286, 119] width 453 height 265
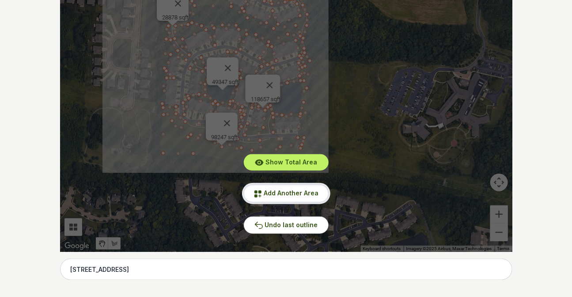
click at [319, 195] on button "Add Another Area" at bounding box center [286, 193] width 85 height 17
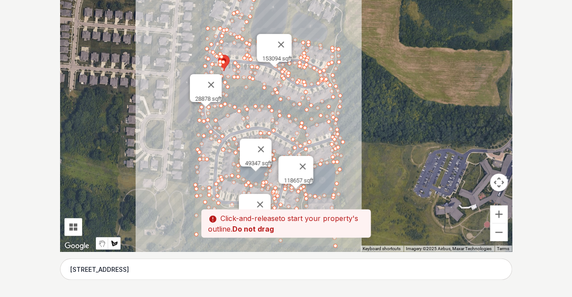
drag, startPoint x: 387, startPoint y: 67, endPoint x: 420, endPoint y: 150, distance: 89.5
click at [420, 150] on div at bounding box center [286, 119] width 453 height 265
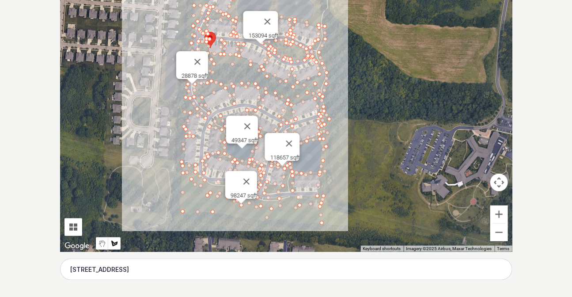
drag, startPoint x: 383, startPoint y: 94, endPoint x: 367, endPoint y: 71, distance: 27.6
click at [367, 71] on div at bounding box center [286, 119] width 453 height 265
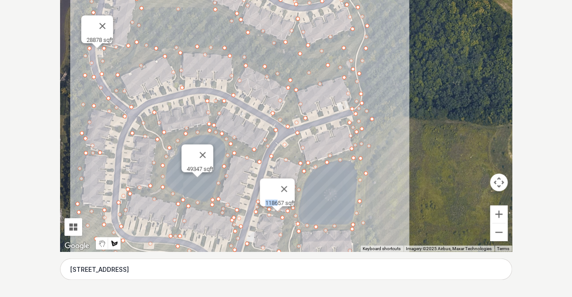
drag, startPoint x: 269, startPoint y: 188, endPoint x: 245, endPoint y: 51, distance: 139.5
click at [286, 119] on div "956 sqft 6049 sqft 153094 sqft 118657 sqft 49347 sqft 28878 sqft 98247 sqft" at bounding box center [512, 119] width 453 height 0
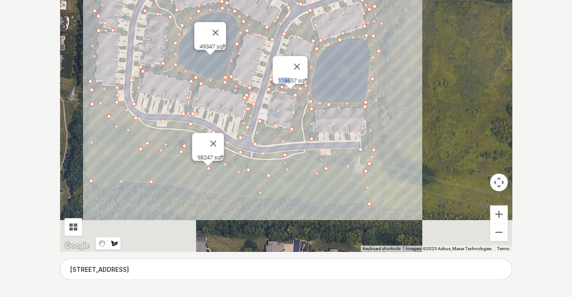
drag, startPoint x: 244, startPoint y: 150, endPoint x: 259, endPoint y: 21, distance: 130.3
click at [259, 21] on div at bounding box center [286, 119] width 453 height 265
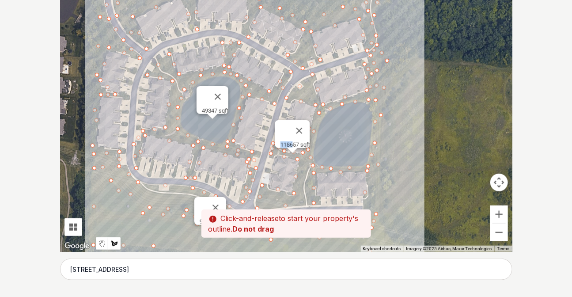
drag, startPoint x: 259, startPoint y: 61, endPoint x: 259, endPoint y: 136, distance: 74.3
click at [259, 136] on div at bounding box center [286, 119] width 453 height 265
click at [308, 126] on button "Close" at bounding box center [299, 130] width 21 height 21
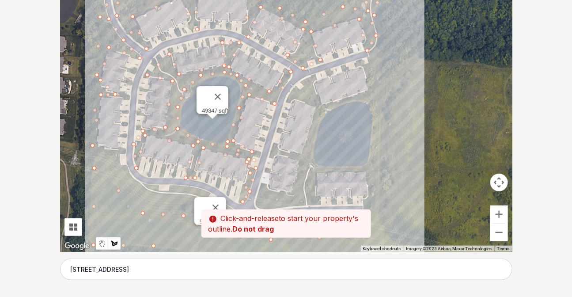
click at [223, 88] on button "Close" at bounding box center [217, 96] width 21 height 21
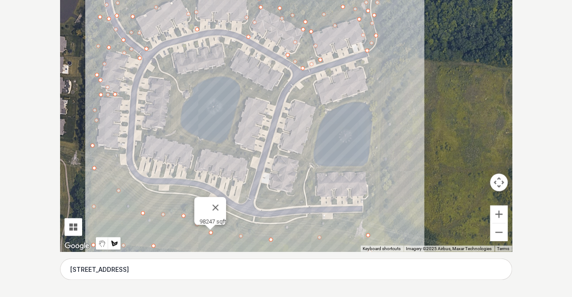
click at [219, 202] on button "Close" at bounding box center [215, 207] width 21 height 21
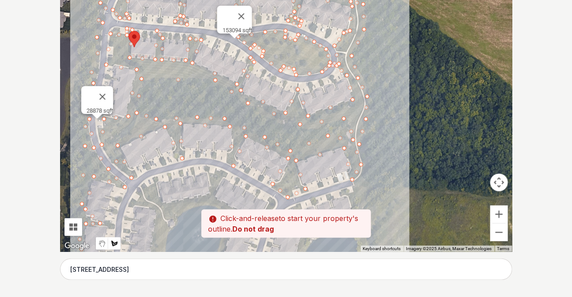
drag, startPoint x: 234, startPoint y: 76, endPoint x: 218, endPoint y: 207, distance: 132.6
click at [218, 207] on div at bounding box center [286, 119] width 453 height 265
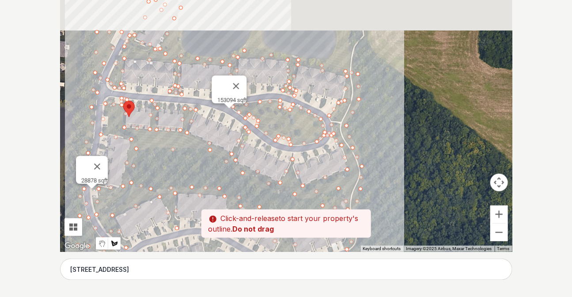
drag, startPoint x: 215, startPoint y: 93, endPoint x: 206, endPoint y: 195, distance: 103.0
click at [206, 195] on div at bounding box center [286, 119] width 453 height 265
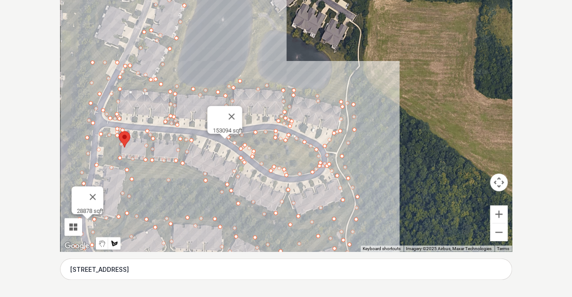
click at [236, 111] on button "Close" at bounding box center [231, 116] width 21 height 21
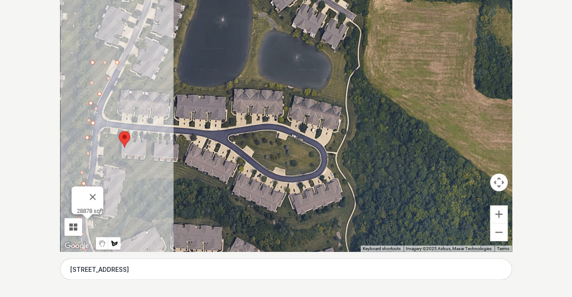
click at [128, 66] on div at bounding box center [286, 119] width 453 height 265
click at [157, 80] on div at bounding box center [286, 119] width 453 height 265
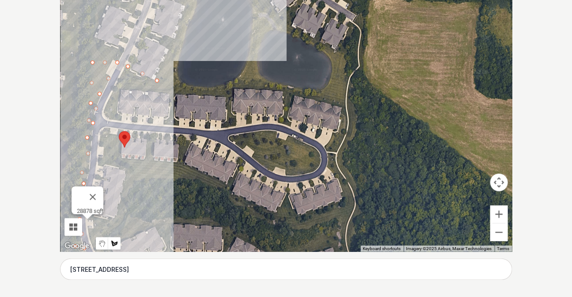
click at [169, 48] on div at bounding box center [286, 119] width 453 height 265
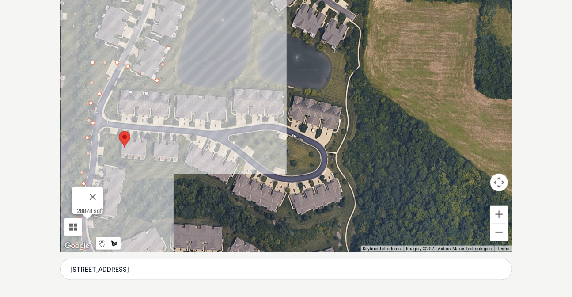
click at [145, 38] on div at bounding box center [286, 119] width 453 height 265
click at [128, 66] on div at bounding box center [286, 119] width 453 height 265
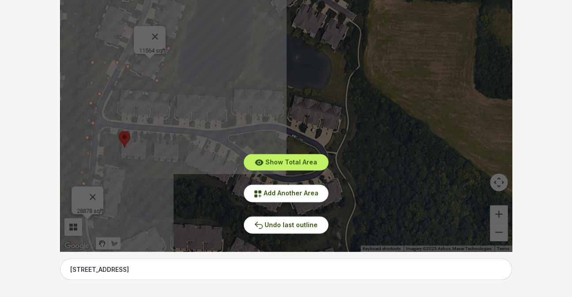
drag, startPoint x: 181, startPoint y: 50, endPoint x: 159, endPoint y: 159, distance: 110.9
click at [159, 159] on div "Show Total Area Add Another Area Undo last outline" at bounding box center [286, 119] width 453 height 265
drag, startPoint x: 193, startPoint y: 92, endPoint x: 196, endPoint y: 133, distance: 41.2
click at [192, 126] on div "Show Total Area Add Another Area Undo last outline" at bounding box center [286, 119] width 453 height 265
click at [257, 191] on icon at bounding box center [258, 193] width 7 height 7
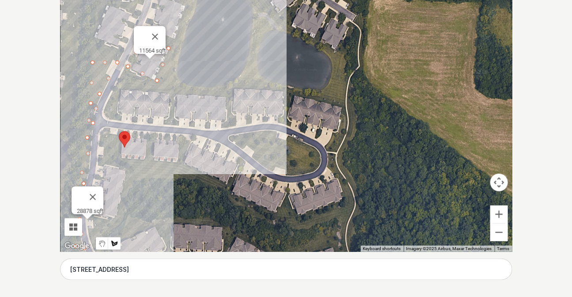
drag, startPoint x: 157, startPoint y: 36, endPoint x: 164, endPoint y: 92, distance: 56.9
click at [286, 119] on div "956 sqft 6049 sqft 28878 sqft 11564 sqft" at bounding box center [512, 119] width 453 height 0
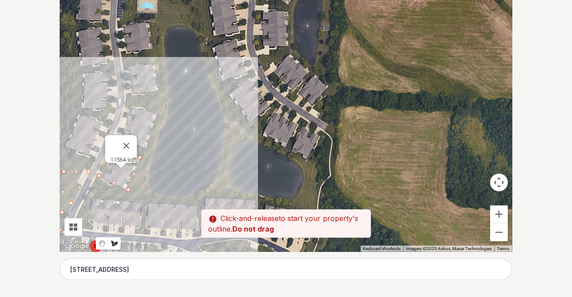
drag, startPoint x: 179, startPoint y: 67, endPoint x: 151, endPoint y: 187, distance: 123.5
click at [151, 187] on div at bounding box center [286, 119] width 453 height 265
